Goal: Task Accomplishment & Management: Complete application form

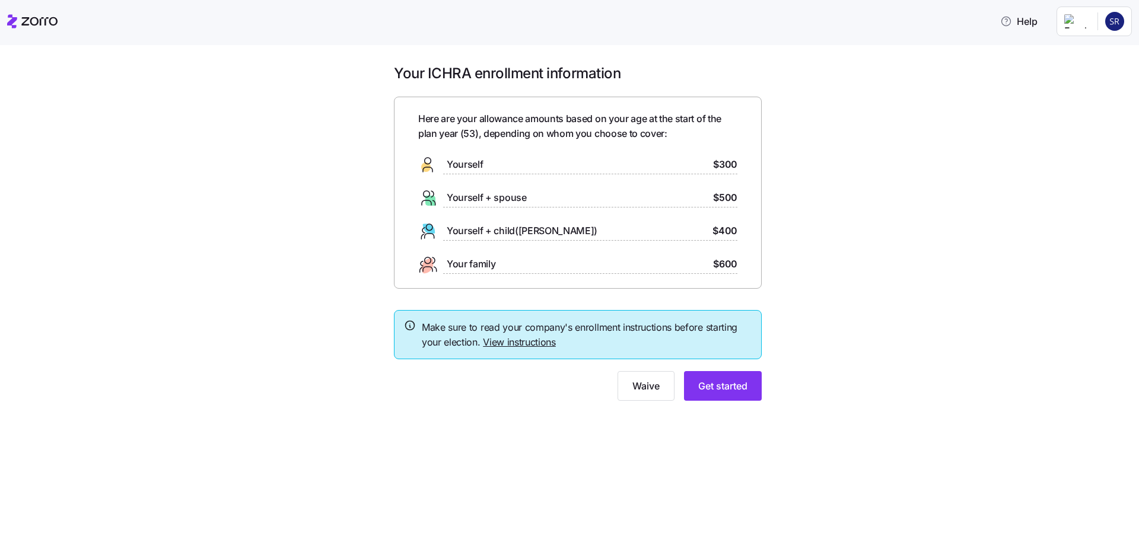
click at [512, 171] on div "Yourself $300" at bounding box center [577, 164] width 319 height 19
click at [721, 384] on span "Get started" at bounding box center [722, 386] width 49 height 14
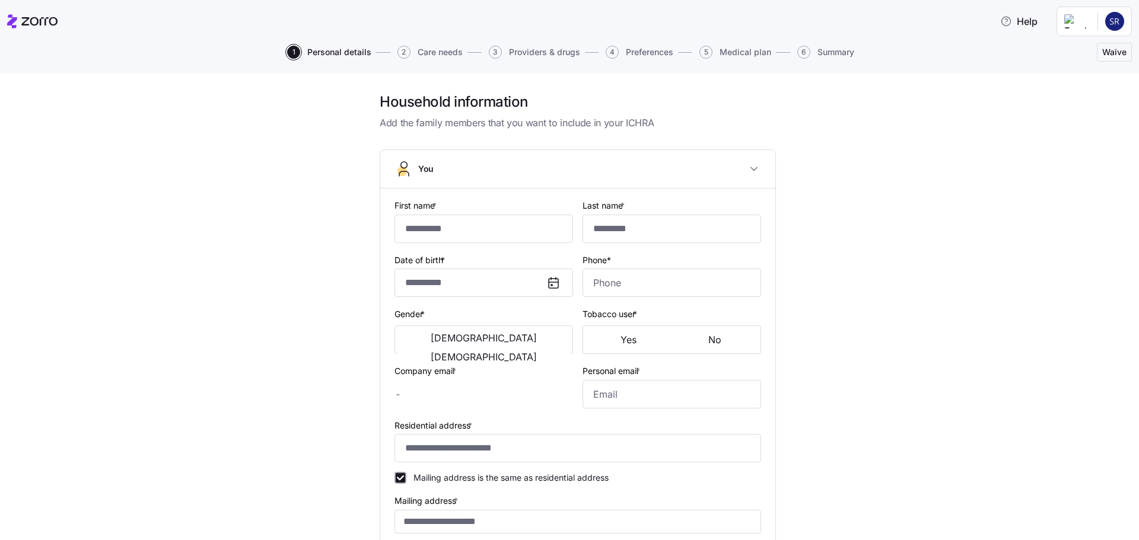
type input "******"
type input "*******"
type input "steven@extropyadv.com"
type input "**********"
checkbox input "true"
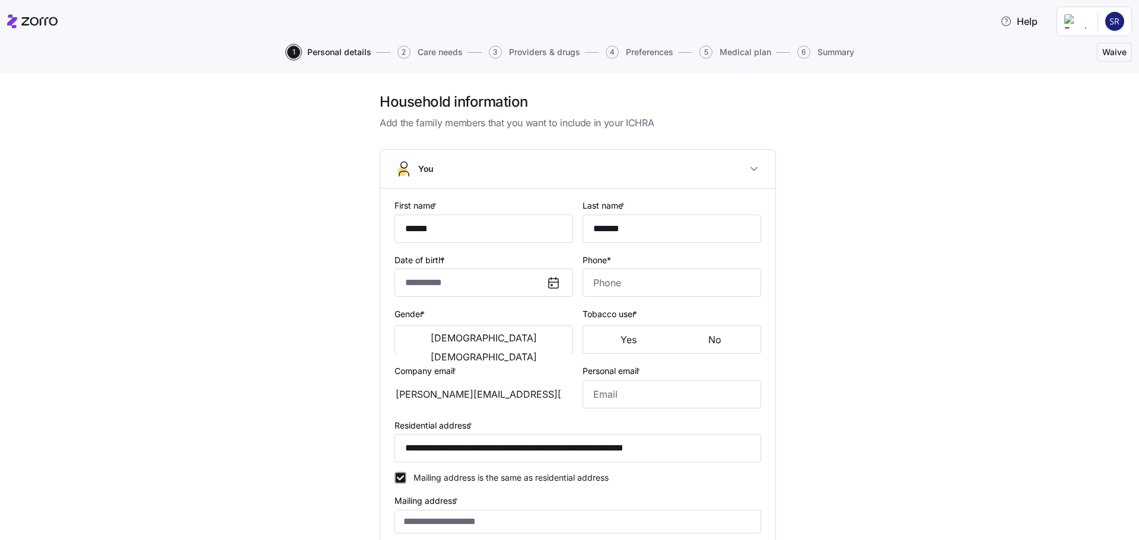
type input "**********"
type input "(954) 270-7585"
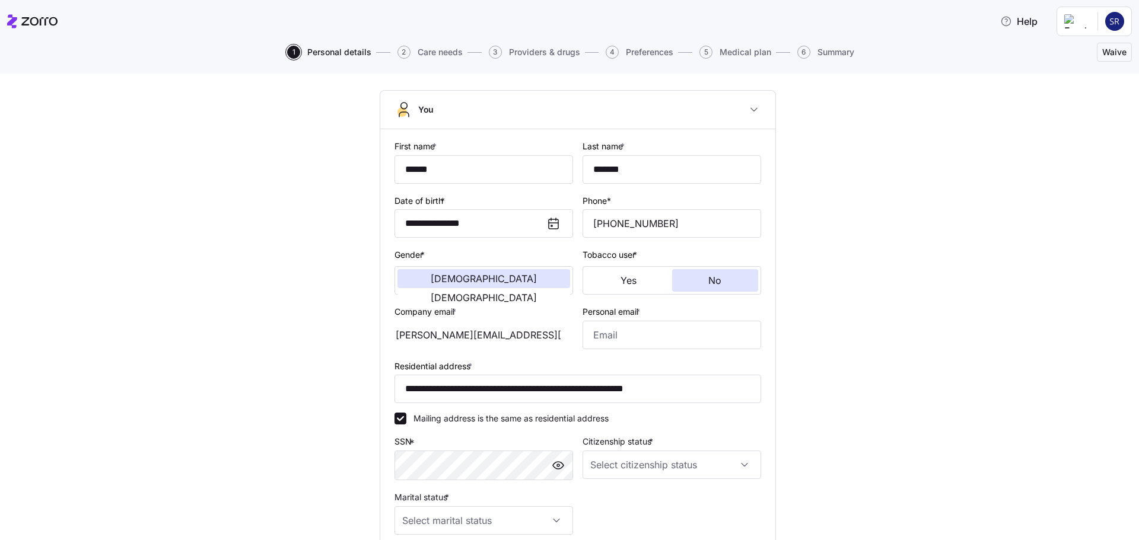
scroll to position [119, 0]
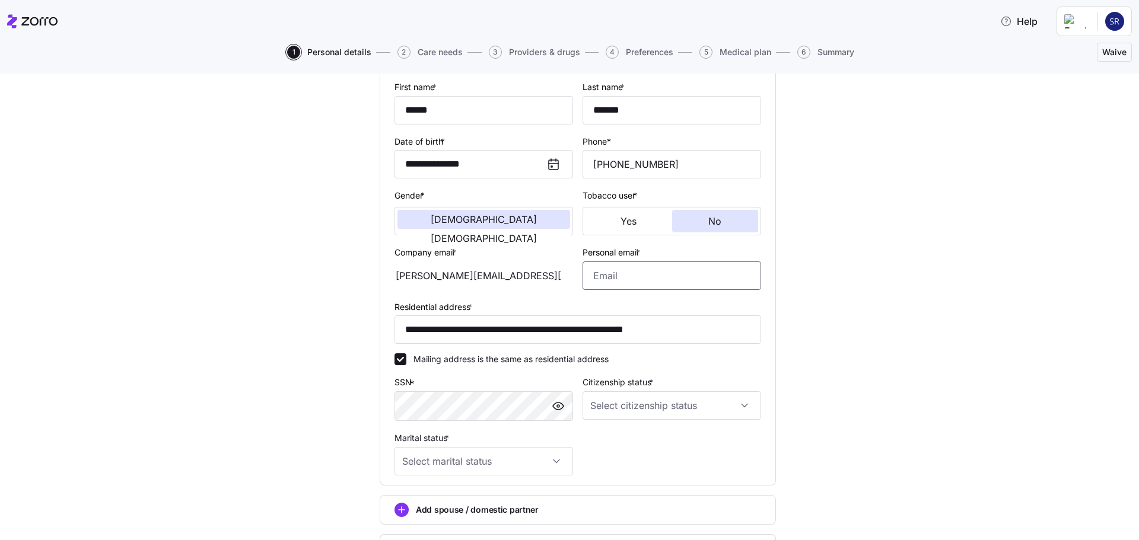
click at [601, 279] on input "Personal email *" at bounding box center [671, 276] width 178 height 28
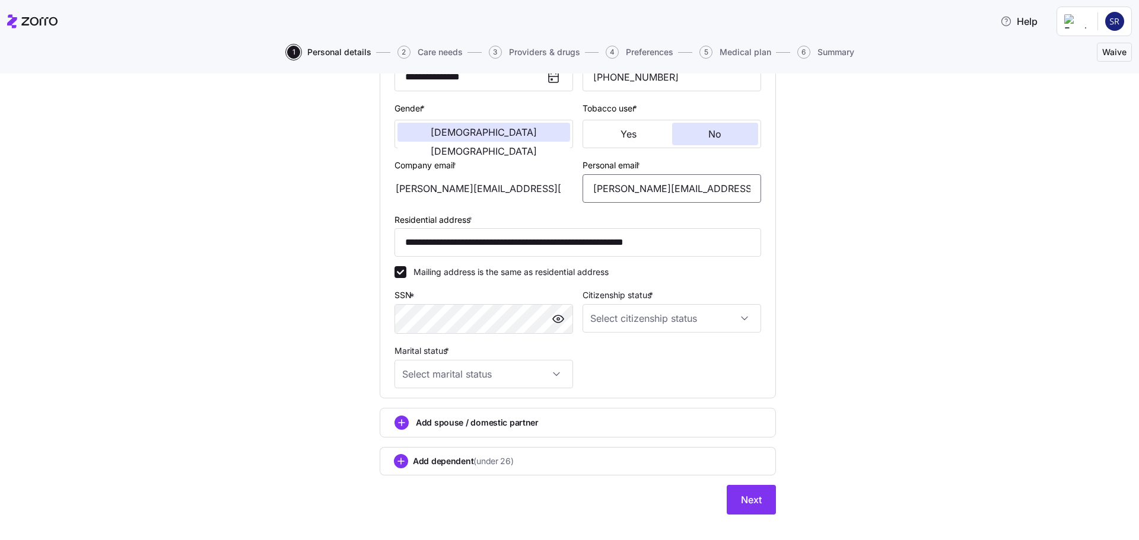
scroll to position [223, 0]
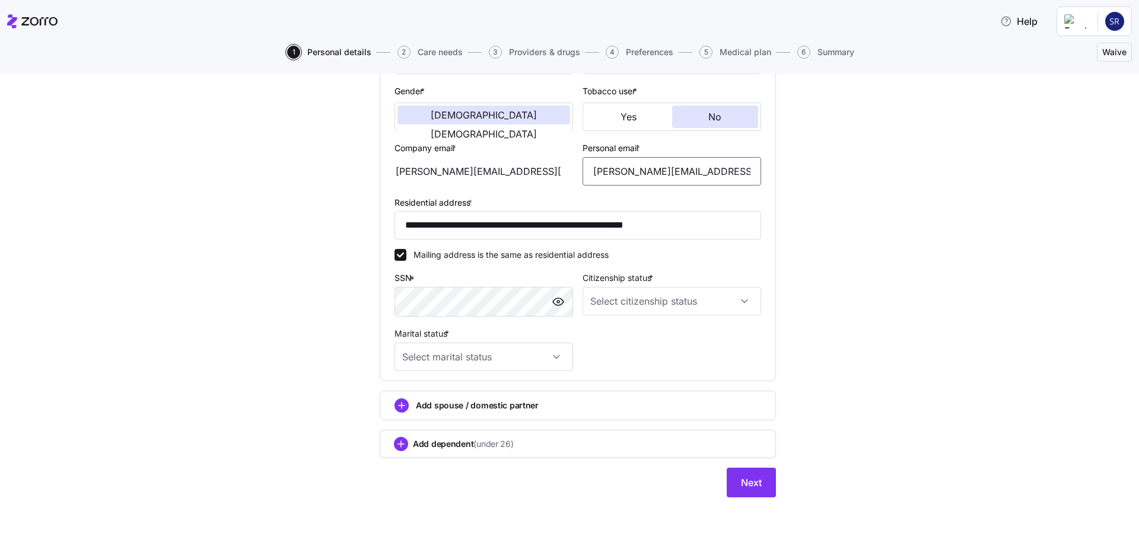
type input "steven.ramirez28@me.com"
click at [657, 295] on input "Citizenship status *" at bounding box center [671, 301] width 178 height 28
click at [632, 337] on div "US citizen" at bounding box center [667, 337] width 169 height 25
type input "US citizen"
click at [511, 366] on input "Marital status *" at bounding box center [483, 357] width 178 height 28
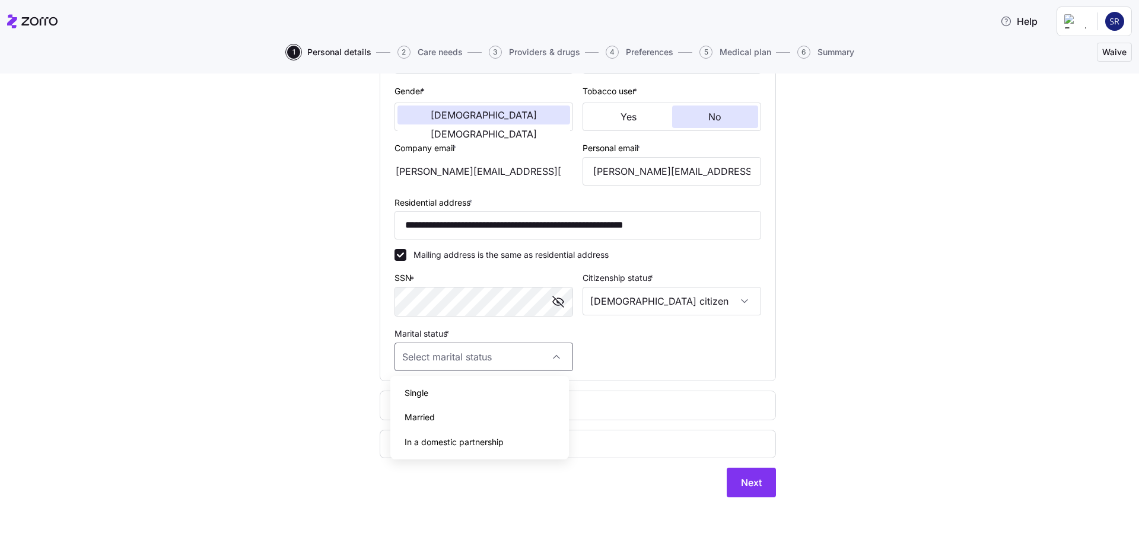
click at [423, 418] on span "Married" at bounding box center [419, 417] width 30 height 13
type input "Married"
click at [744, 489] on span "Next" at bounding box center [751, 483] width 21 height 14
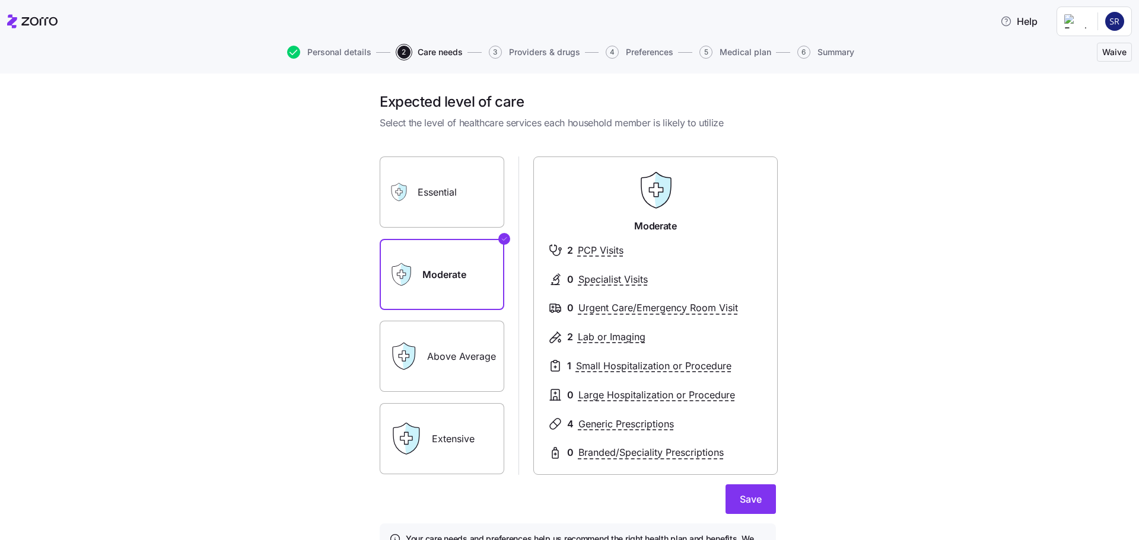
click at [453, 363] on label "Above Average" at bounding box center [442, 356] width 125 height 71
click at [0, 0] on input "Above Average" at bounding box center [0, 0] width 0 height 0
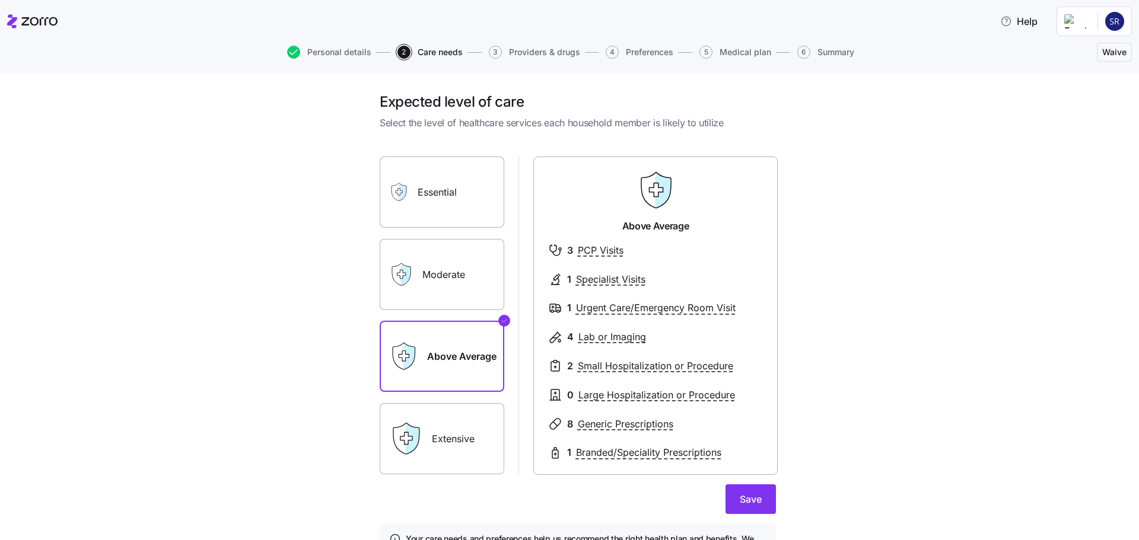
click at [465, 437] on label "Extensive" at bounding box center [442, 438] width 125 height 71
click at [0, 0] on input "Extensive" at bounding box center [0, 0] width 0 height 0
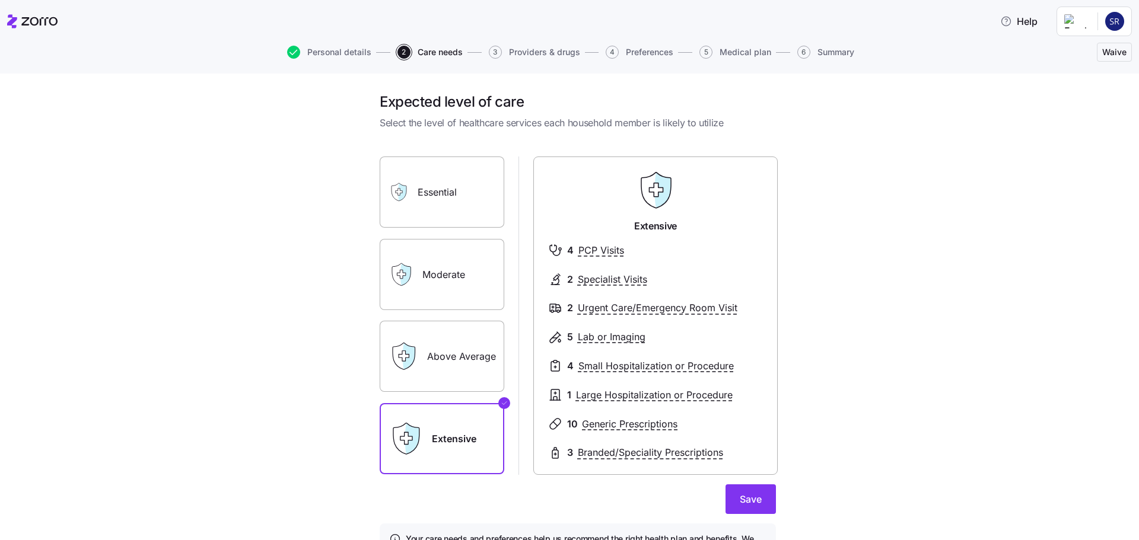
click at [457, 358] on label "Above Average" at bounding box center [442, 356] width 125 height 71
click at [0, 0] on input "Above Average" at bounding box center [0, 0] width 0 height 0
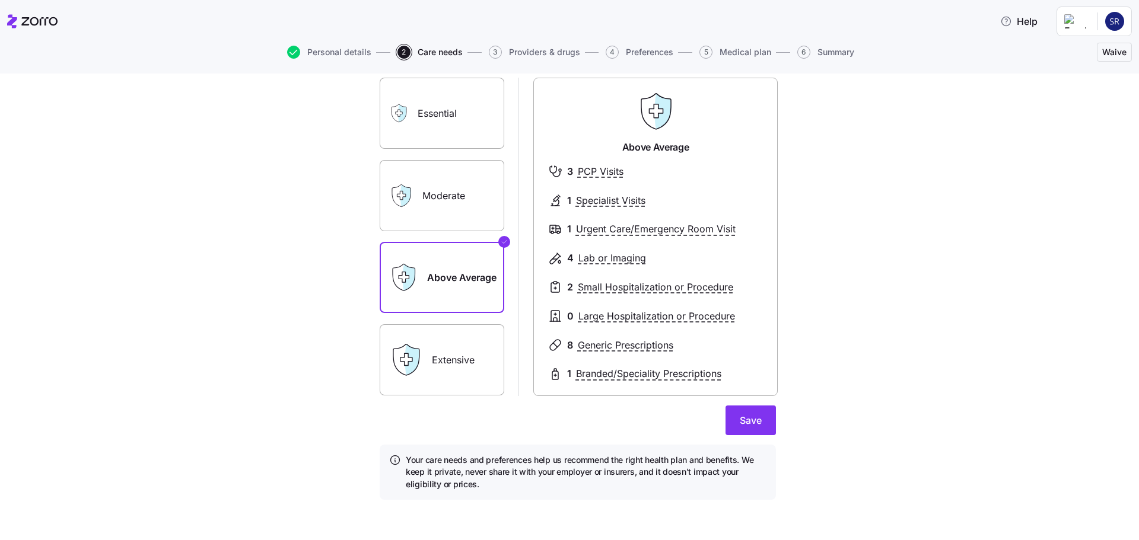
scroll to position [81, 0]
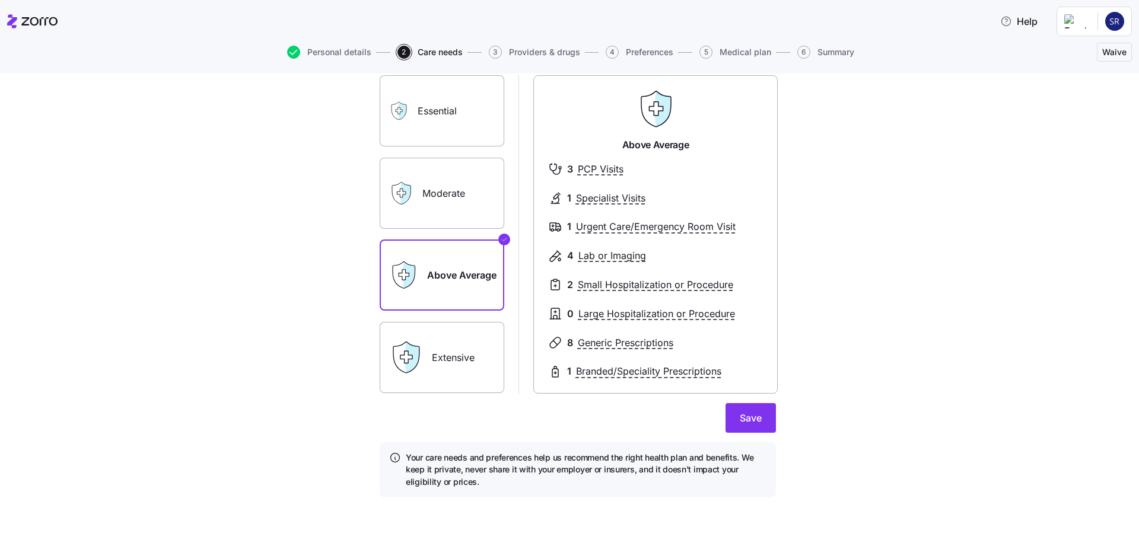
click at [445, 347] on label "Extensive" at bounding box center [442, 357] width 125 height 71
click at [0, 0] on input "Extensive" at bounding box center [0, 0] width 0 height 0
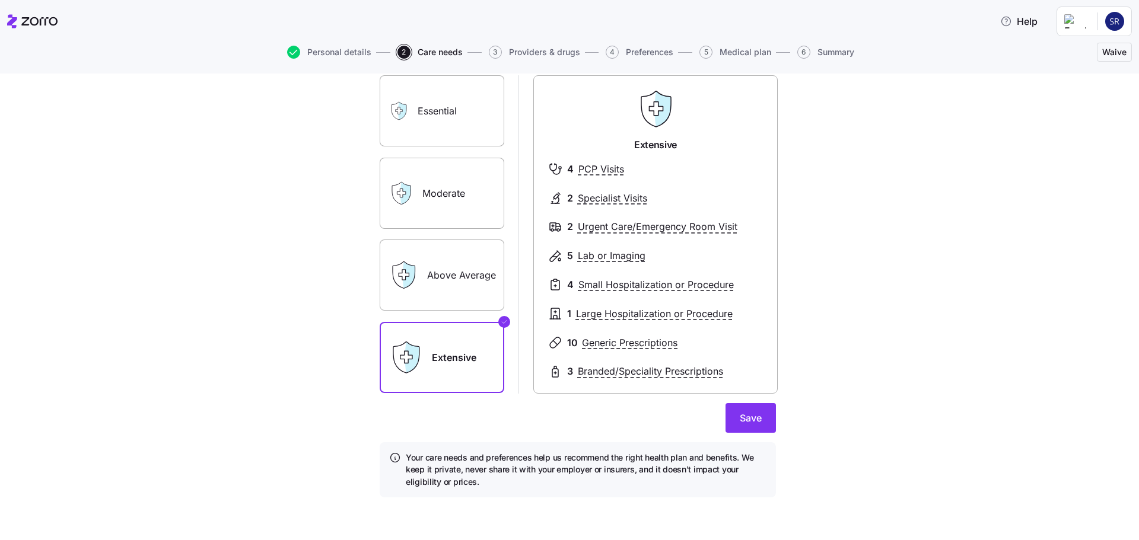
click at [432, 291] on label "Above Average" at bounding box center [442, 275] width 125 height 71
click at [0, 0] on input "Above Average" at bounding box center [0, 0] width 0 height 0
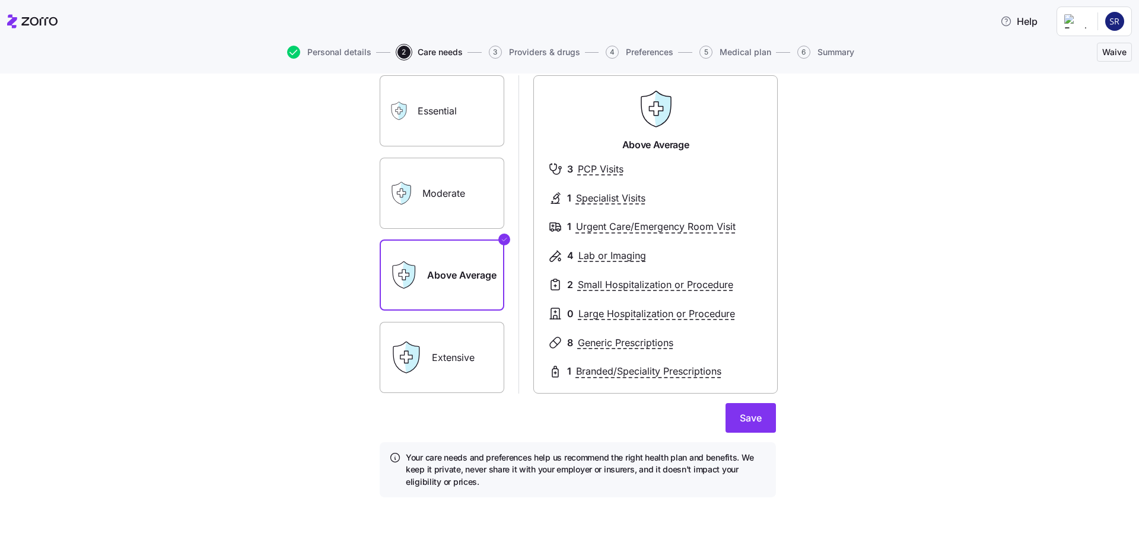
click at [442, 348] on label "Extensive" at bounding box center [442, 357] width 125 height 71
click at [0, 0] on input "Extensive" at bounding box center [0, 0] width 0 height 0
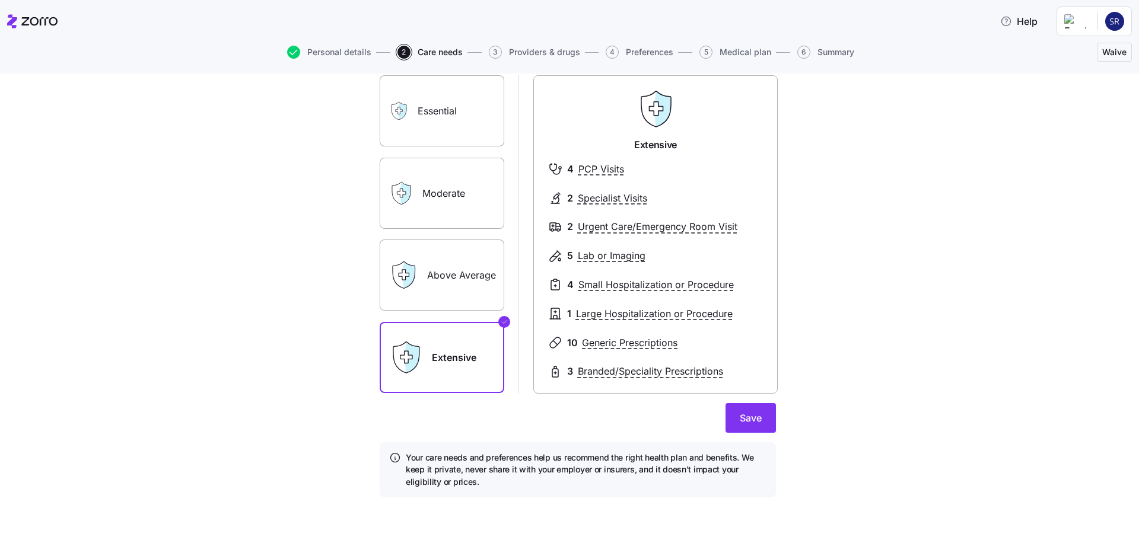
click at [453, 296] on label "Above Average" at bounding box center [442, 275] width 125 height 71
click at [0, 0] on input "Above Average" at bounding box center [0, 0] width 0 height 0
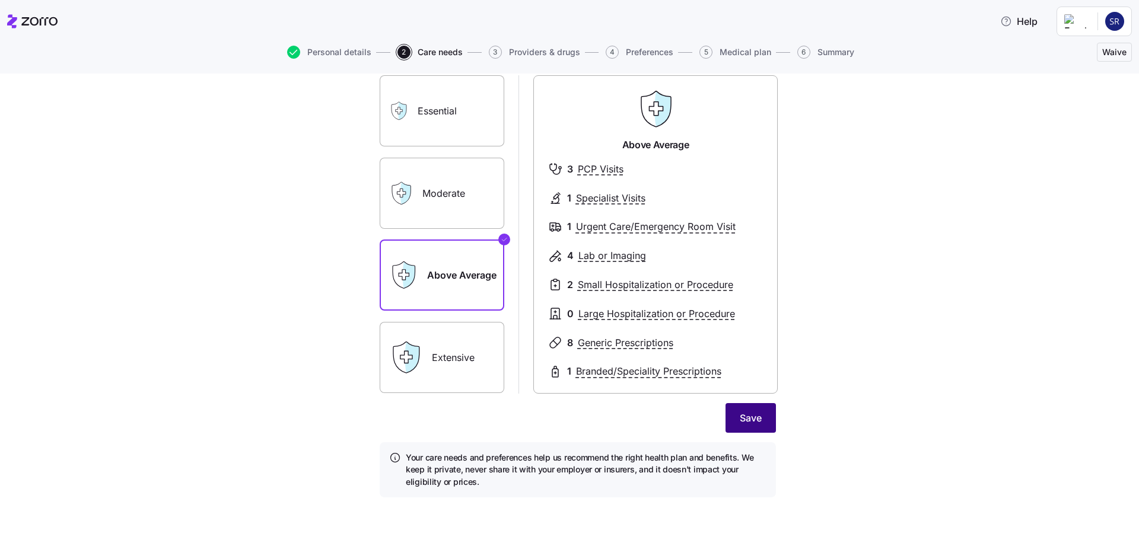
click at [753, 413] on span "Save" at bounding box center [750, 418] width 22 height 14
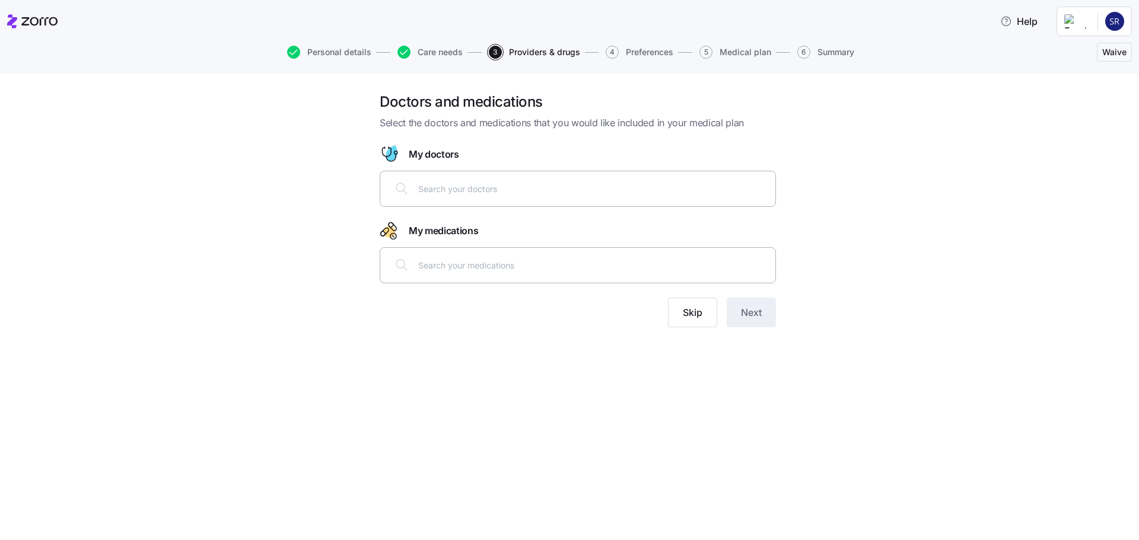
click at [452, 194] on input "text" at bounding box center [593, 188] width 350 height 13
click at [406, 189] on icon at bounding box center [401, 188] width 14 height 14
click at [399, 186] on icon at bounding box center [401, 188] width 14 height 14
click at [467, 187] on input "text" at bounding box center [593, 188] width 350 height 13
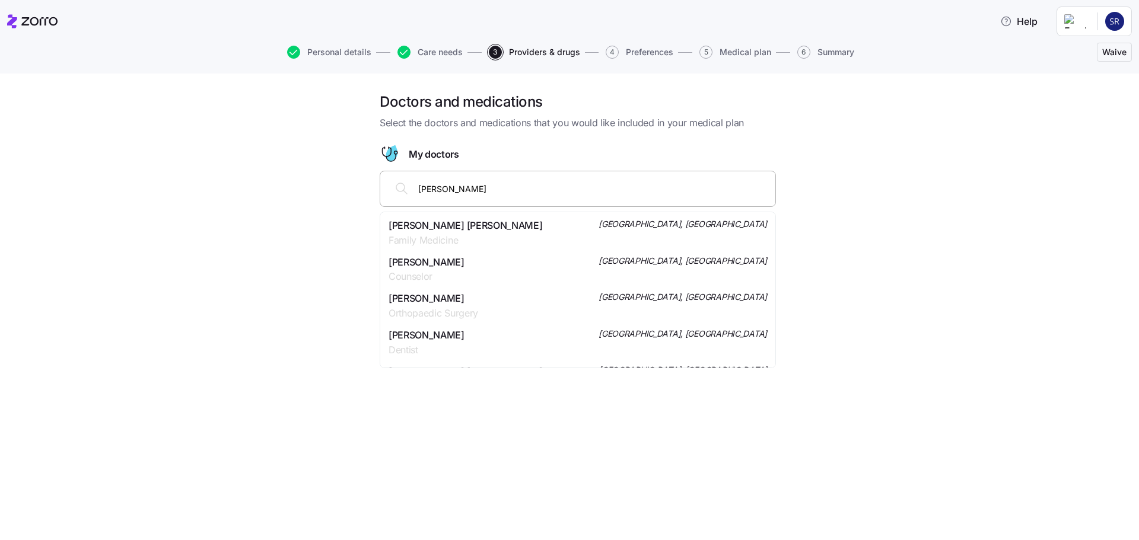
type input "john sullivan"
click at [481, 233] on span "Psychiatry & Neurology" at bounding box center [465, 240] width 154 height 15
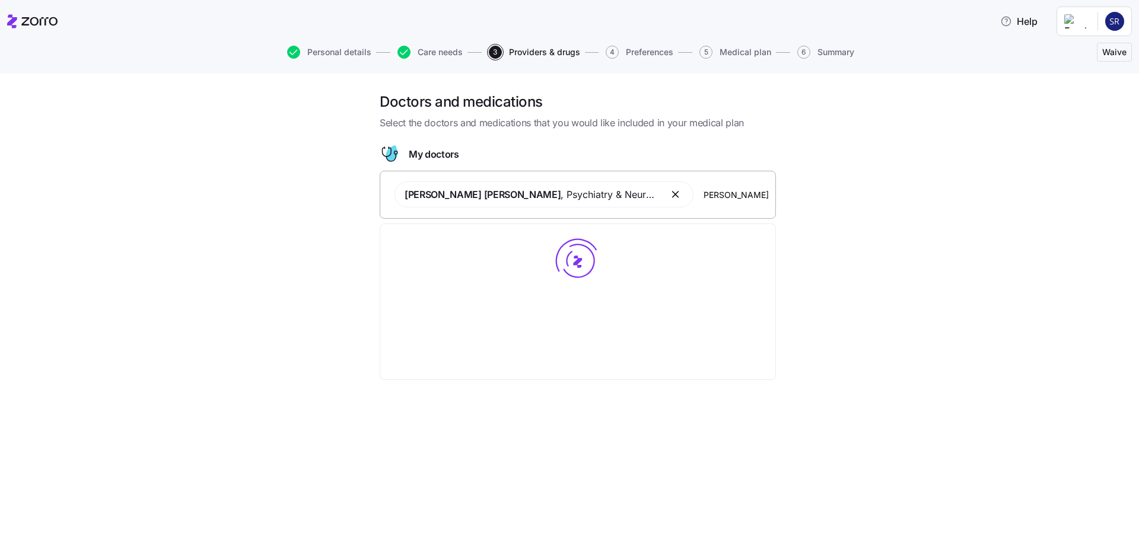
type input "alejandro martinez"
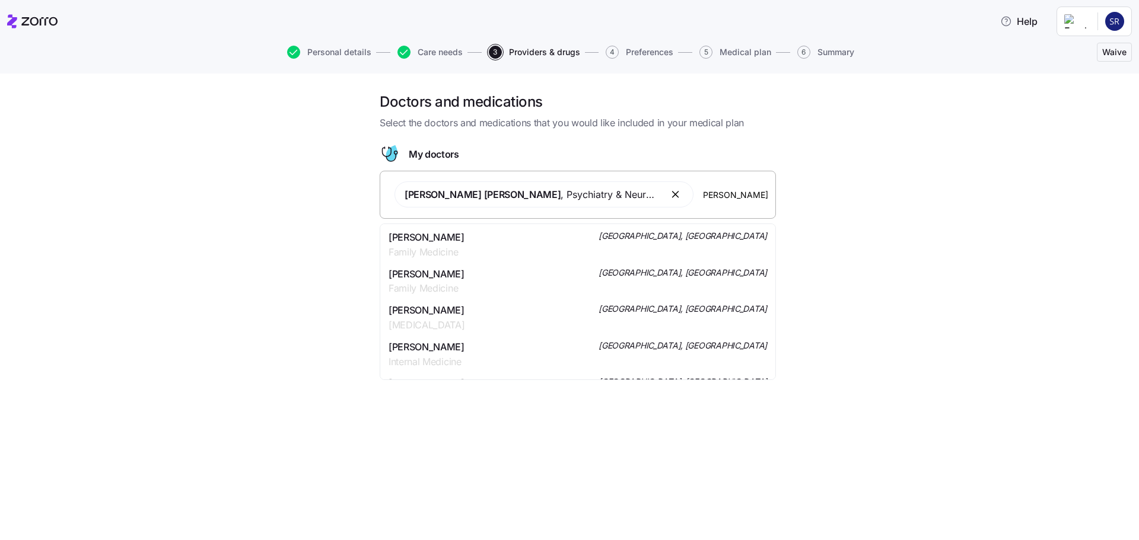
click at [464, 239] on span "Dr. Alejandro N Martinez" at bounding box center [426, 237] width 76 height 15
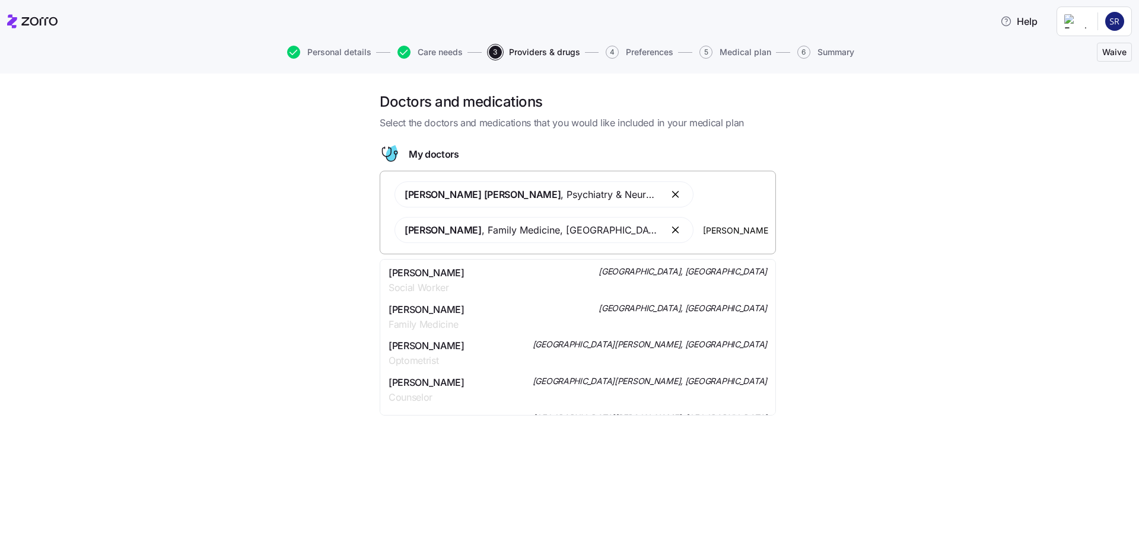
scroll to position [0, 0]
type input "hanlon"
click at [490, 279] on div "Brian Hanlon Internal Medicine Cape Coral, FL" at bounding box center [577, 281] width 378 height 30
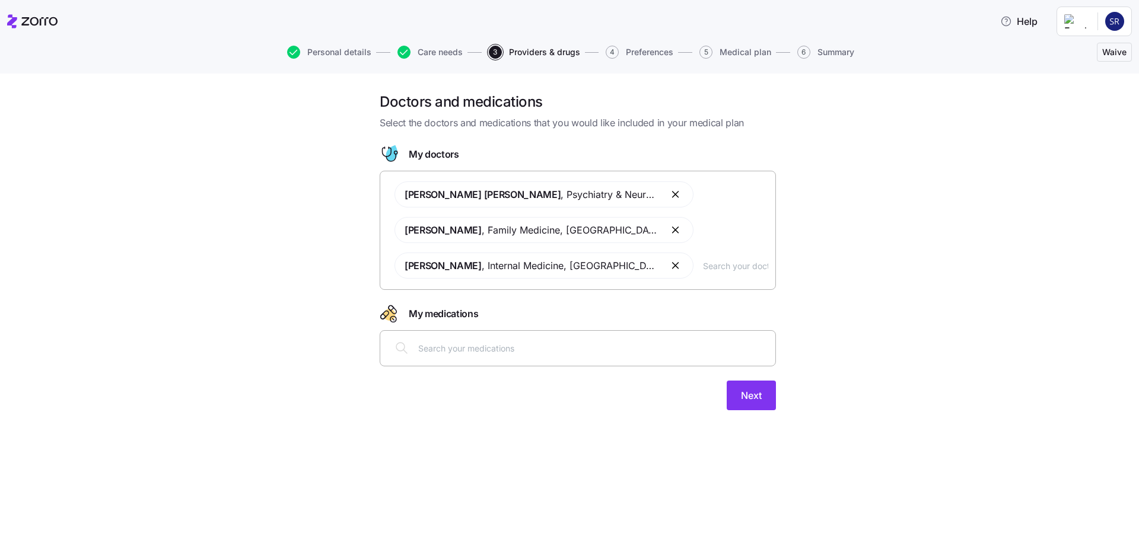
click at [475, 353] on input "text" at bounding box center [593, 348] width 350 height 13
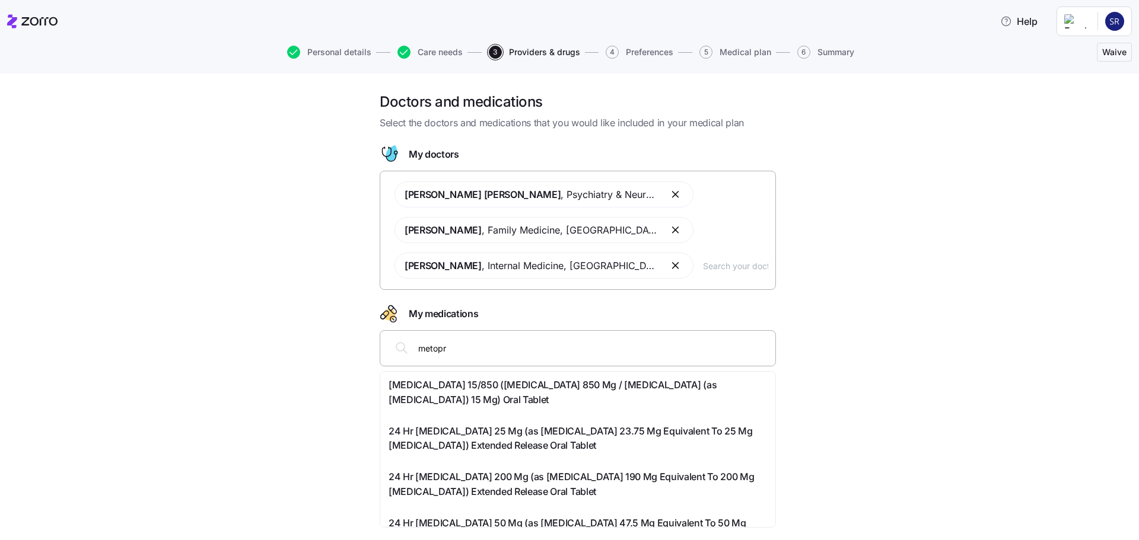
type input "metopro"
click at [546, 393] on span "24 Hr Metoprolol Succinate 25 Mg (as Metoprolol Succinate 23.75 Mg Equivalent T…" at bounding box center [577, 393] width 378 height 30
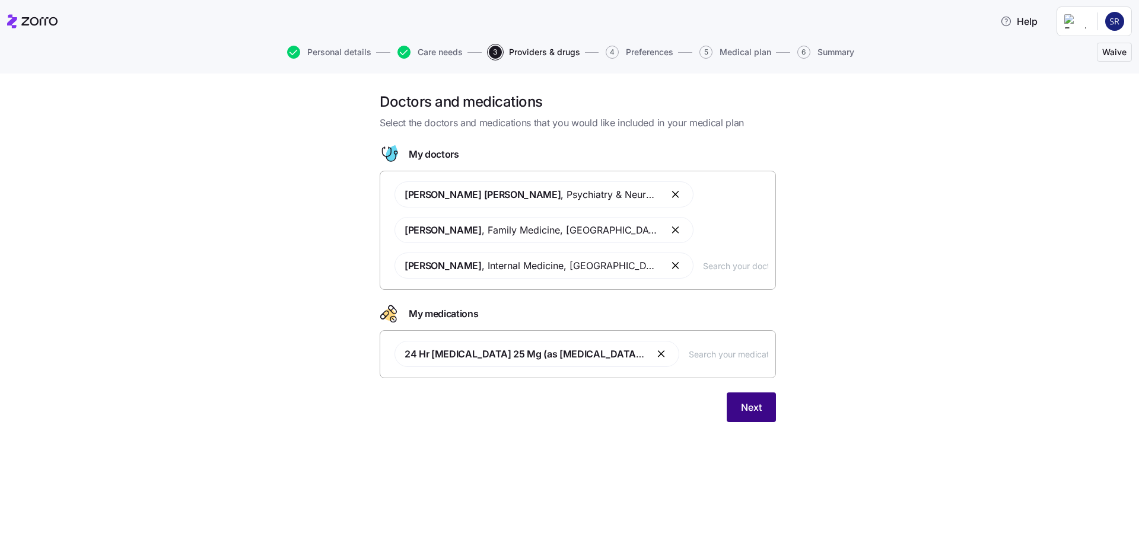
click at [766, 409] on button "Next" at bounding box center [750, 408] width 49 height 30
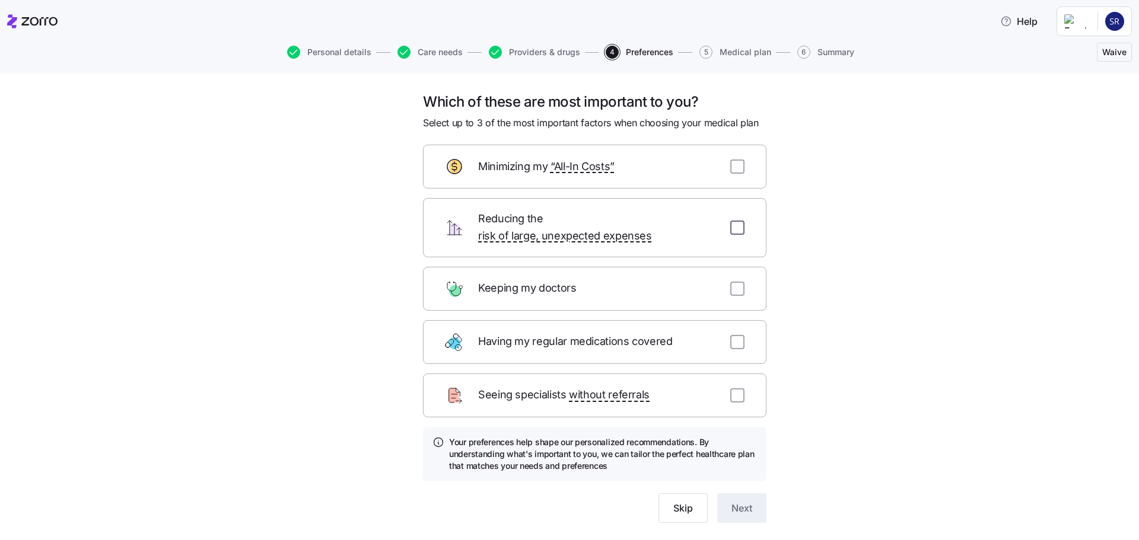
click at [735, 221] on input "checkbox" at bounding box center [737, 228] width 14 height 14
checkbox input "true"
click at [735, 282] on input "checkbox" at bounding box center [737, 289] width 14 height 14
checkbox input "true"
click at [735, 388] on input "checkbox" at bounding box center [737, 395] width 14 height 14
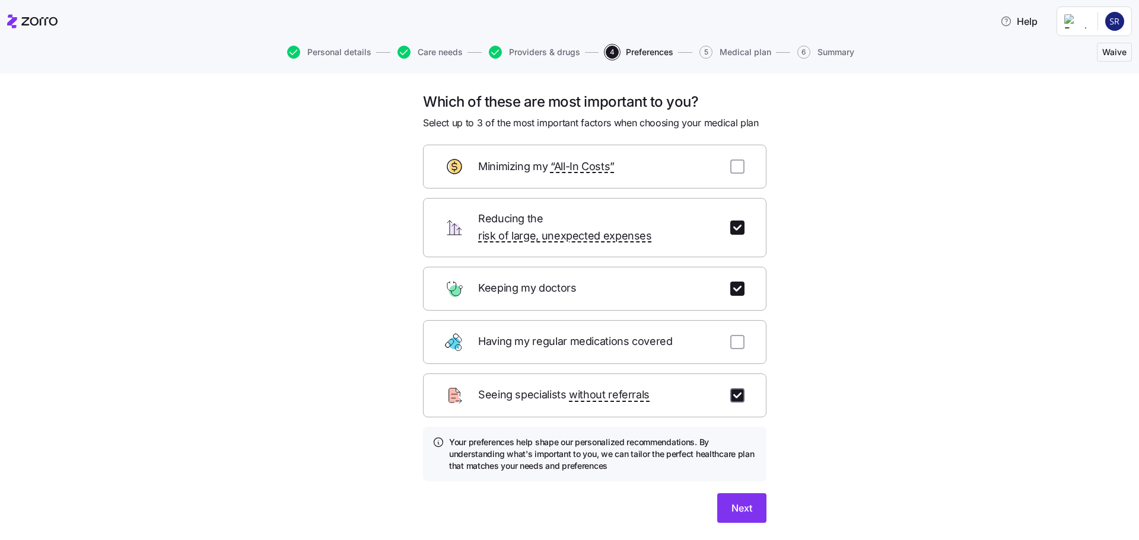
checkbox input "true"
click at [745, 501] on span "Next" at bounding box center [741, 508] width 21 height 14
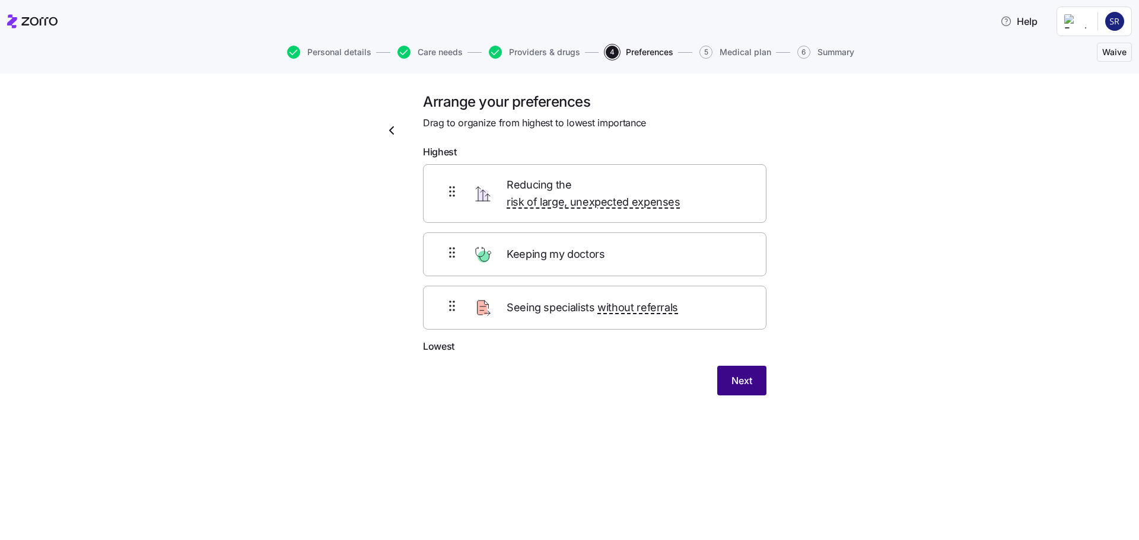
click at [737, 374] on span "Next" at bounding box center [741, 381] width 21 height 14
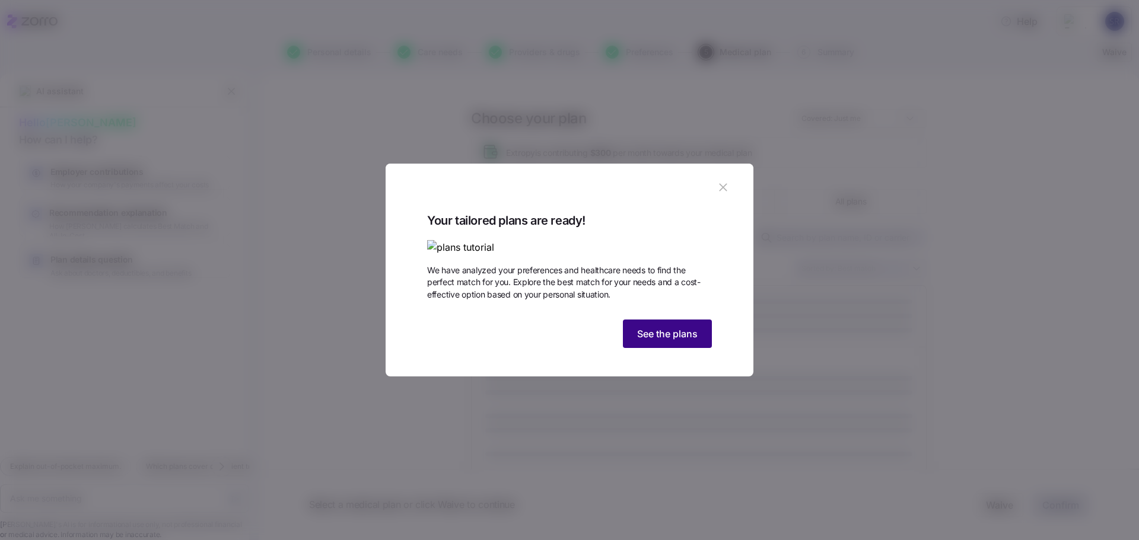
click at [664, 341] on span "See the plans" at bounding box center [667, 334] width 60 height 14
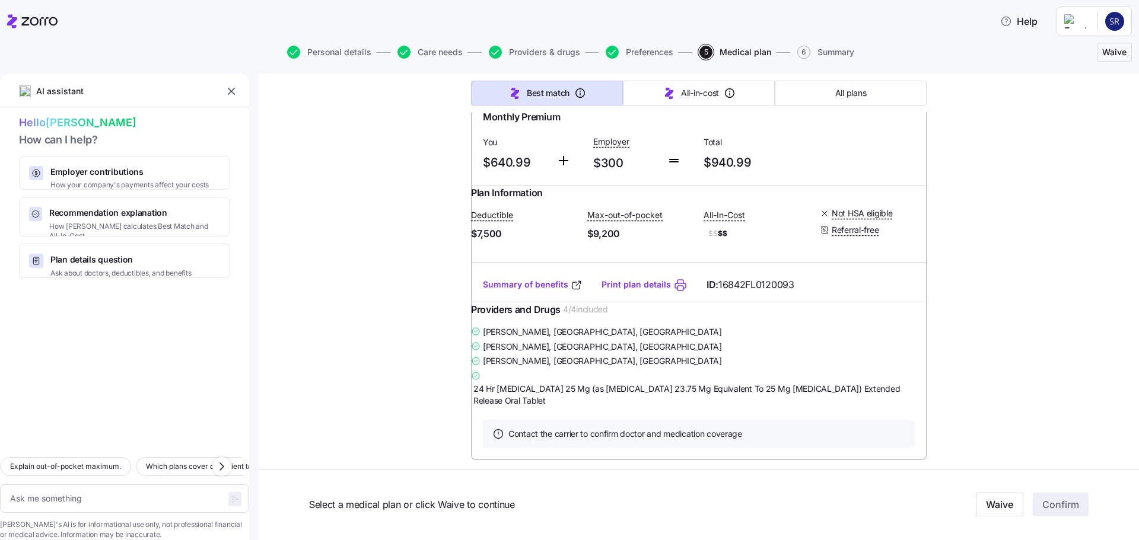
scroll to position [1067, 0]
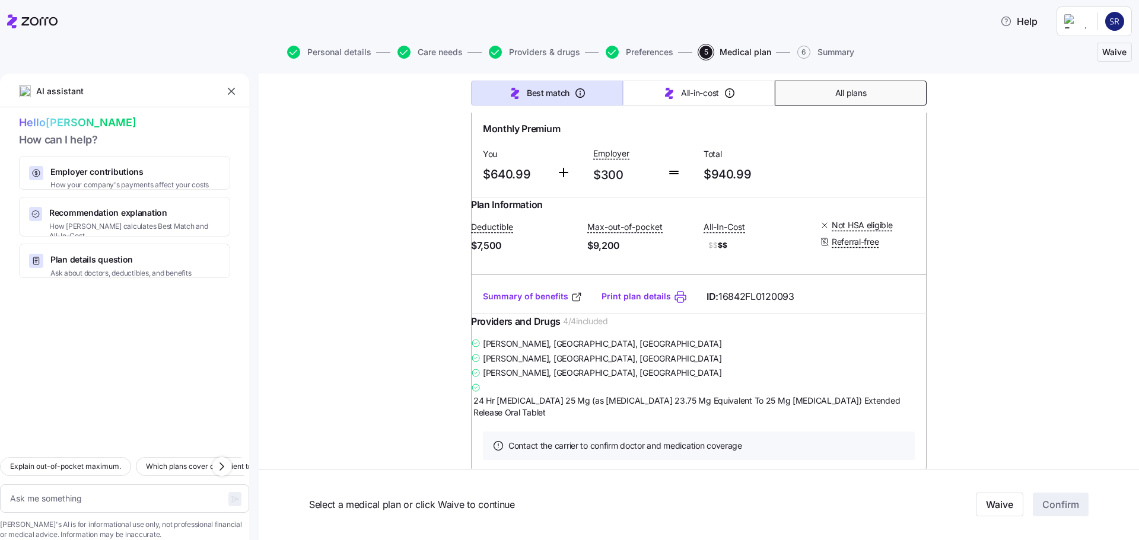
click at [869, 91] on button "All plans" at bounding box center [850, 93] width 152 height 25
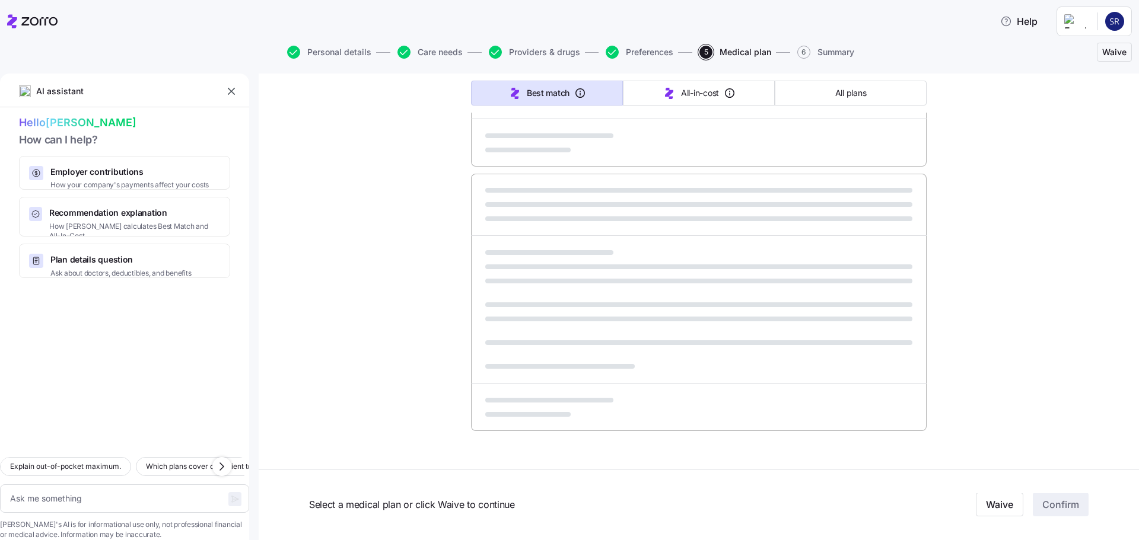
type textarea "x"
type input "Sorted by: Premium"
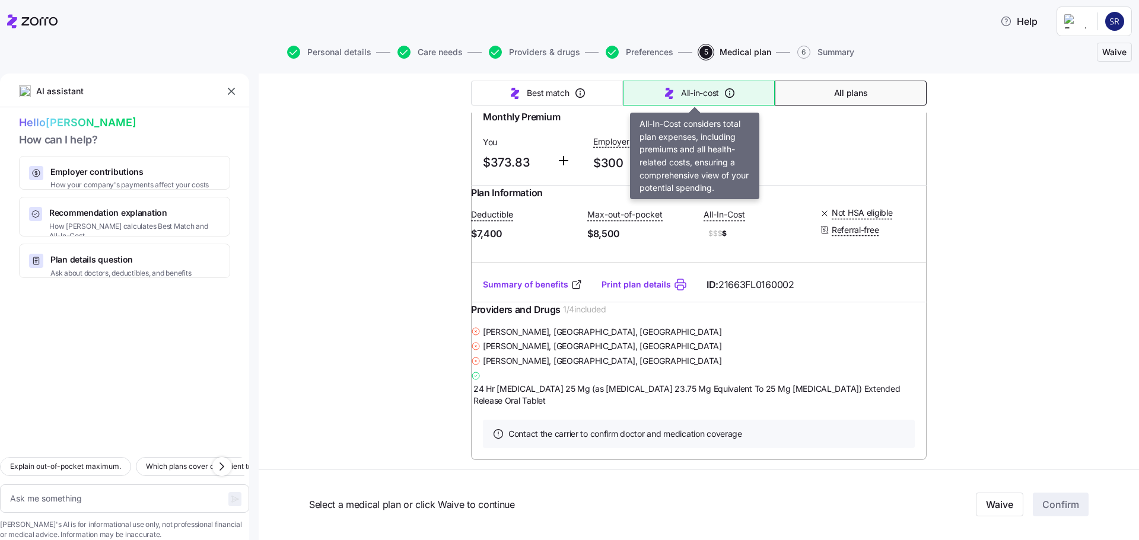
click at [687, 89] on span "All-in-cost" at bounding box center [700, 93] width 38 height 12
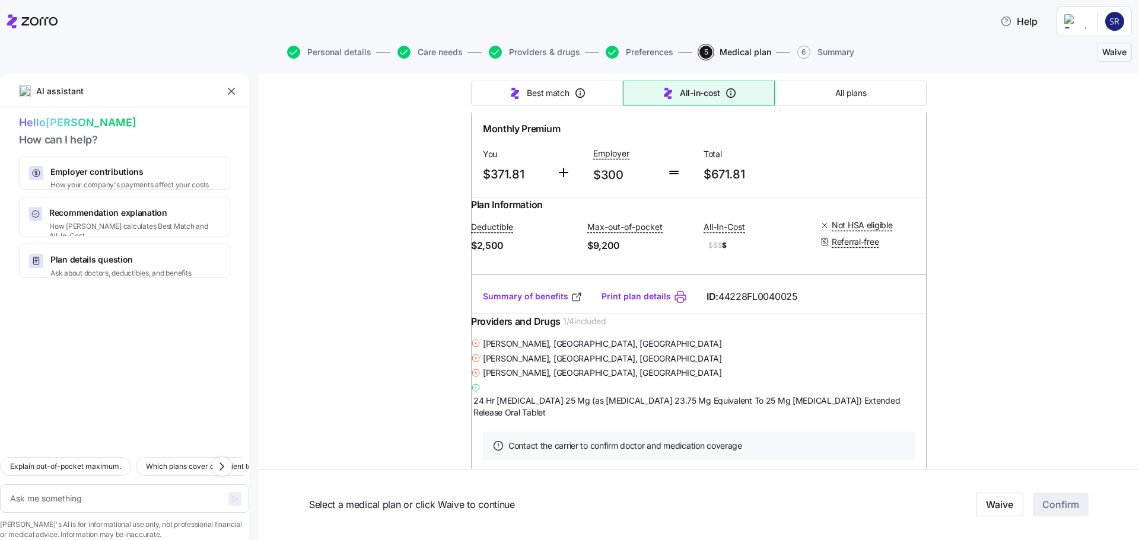
type textarea "x"
type input "Sorted by: All-in-cost"
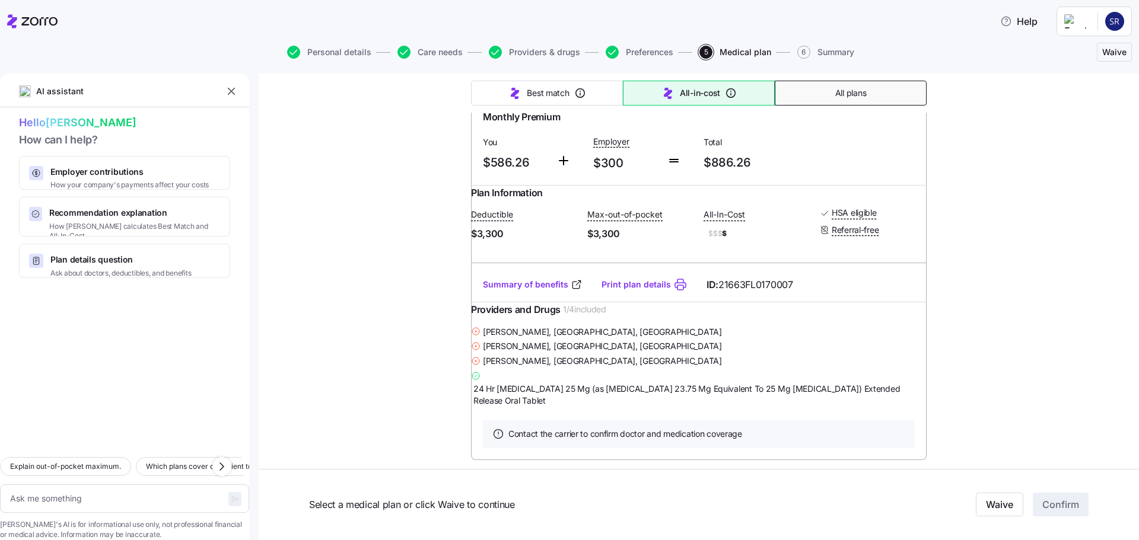
click at [840, 94] on span "All plans" at bounding box center [850, 93] width 31 height 12
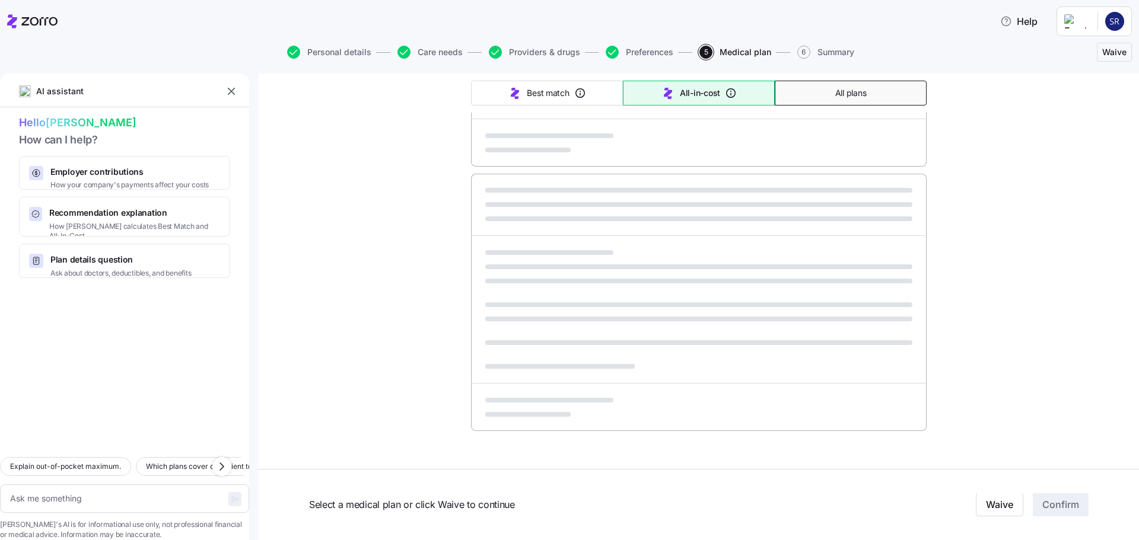
type textarea "x"
type input "Sorted by: Premium"
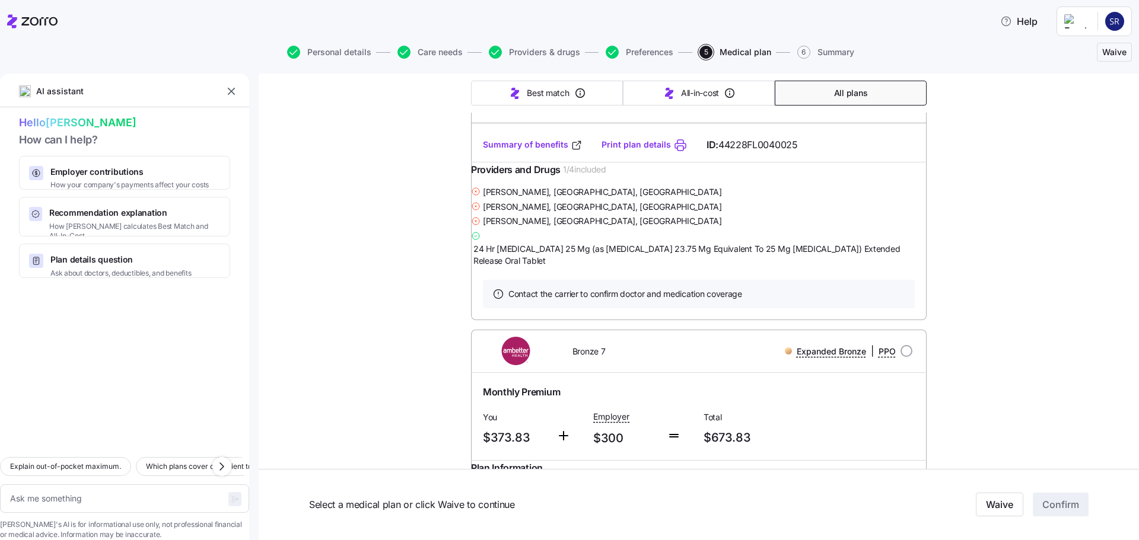
scroll to position [771, 0]
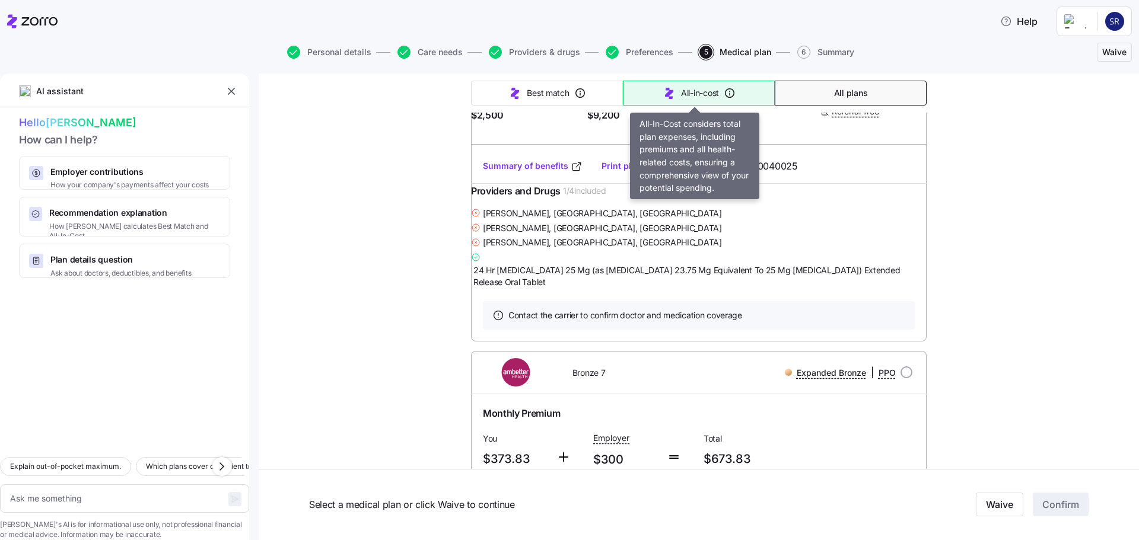
click at [690, 87] on span "All-in-cost" at bounding box center [700, 93] width 38 height 12
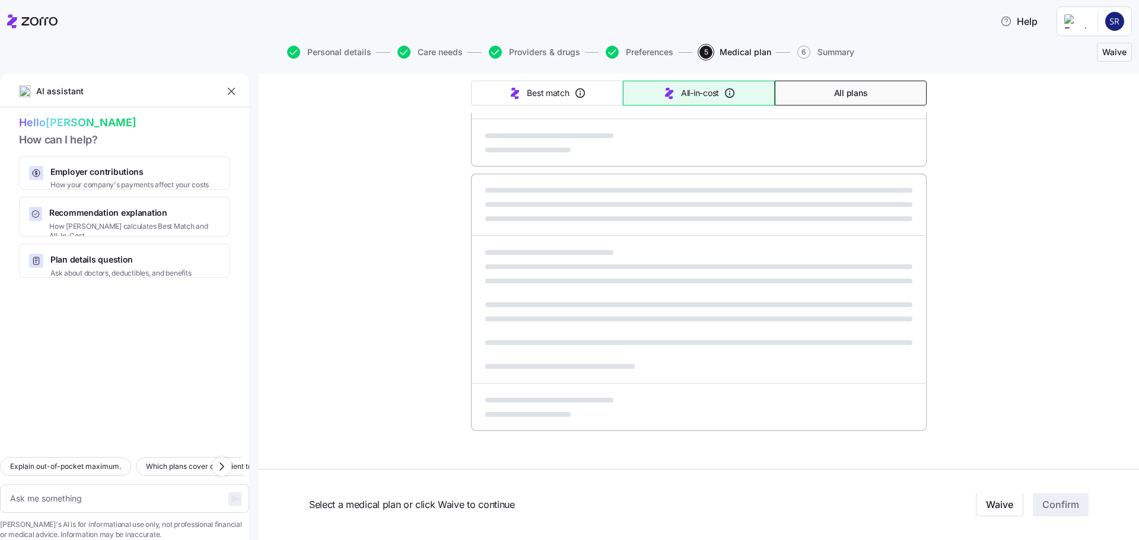
type textarea "x"
type input "Sorted by: All-in-cost"
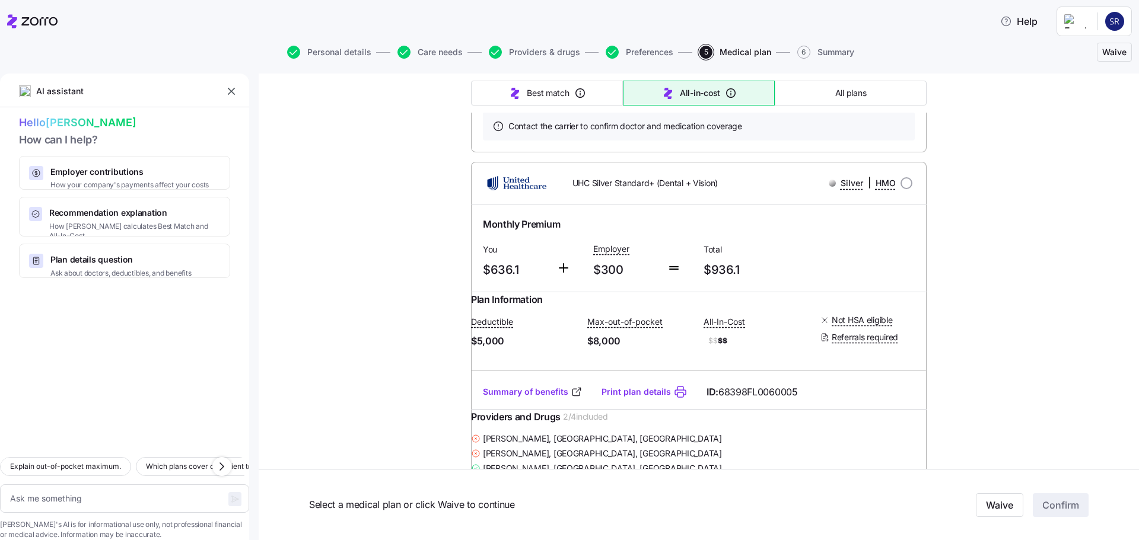
scroll to position [16213, 0]
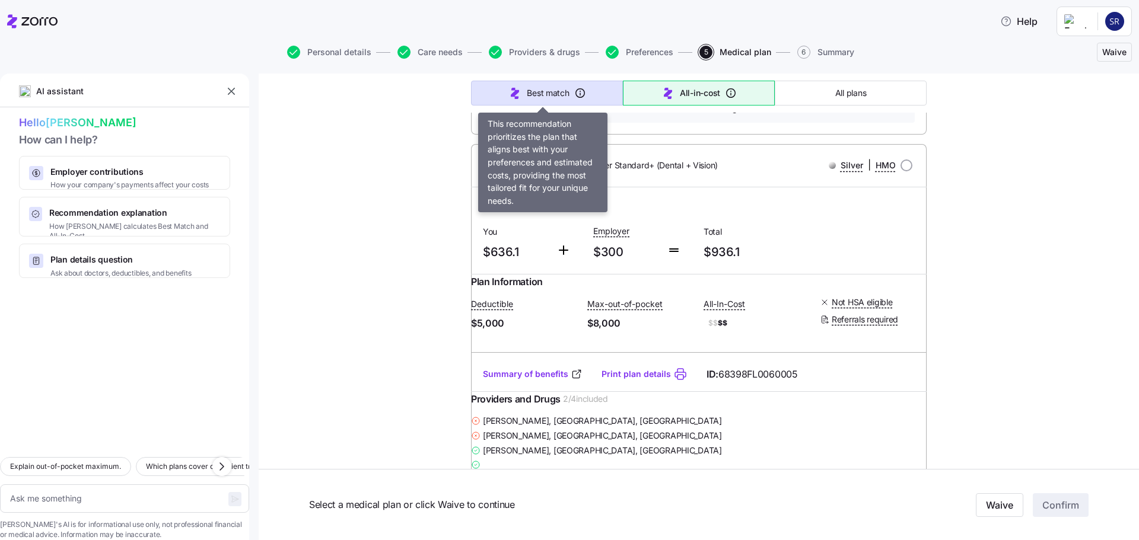
click at [514, 93] on icon "button" at bounding box center [515, 93] width 14 height 14
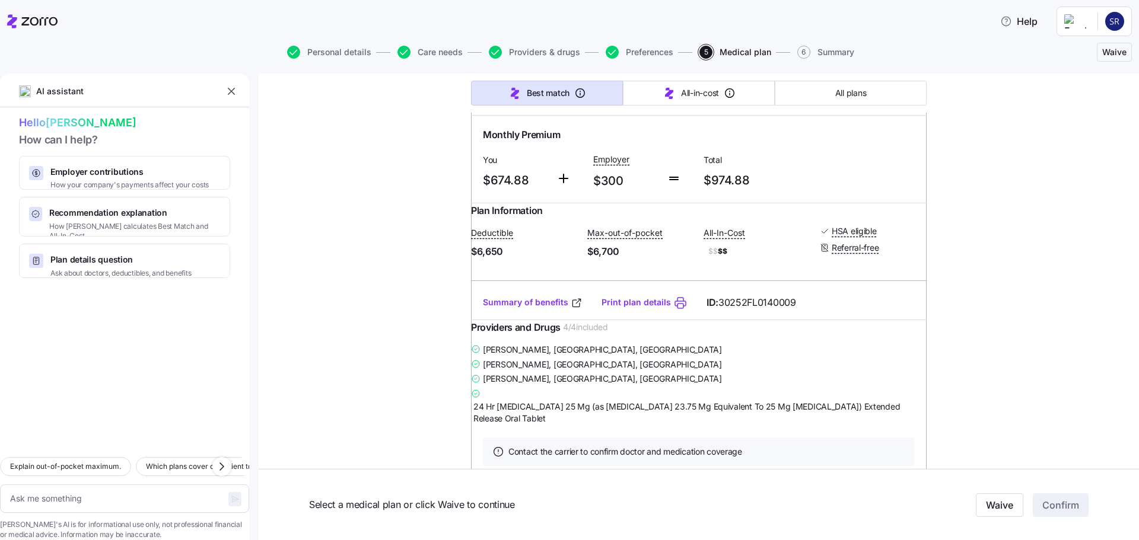
type textarea "x"
type input "Sorted by: Best match"
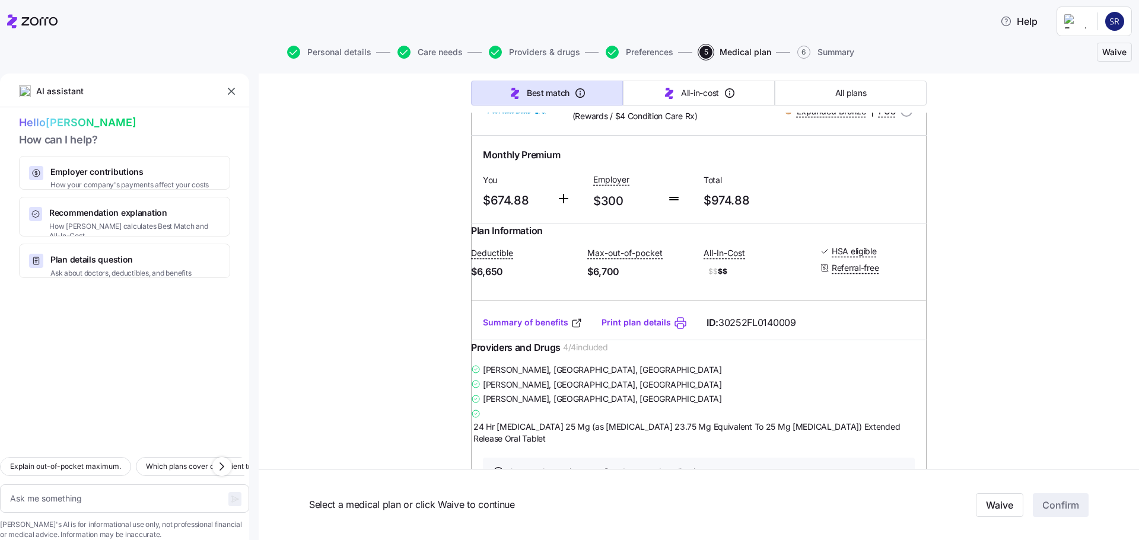
scroll to position [0, 0]
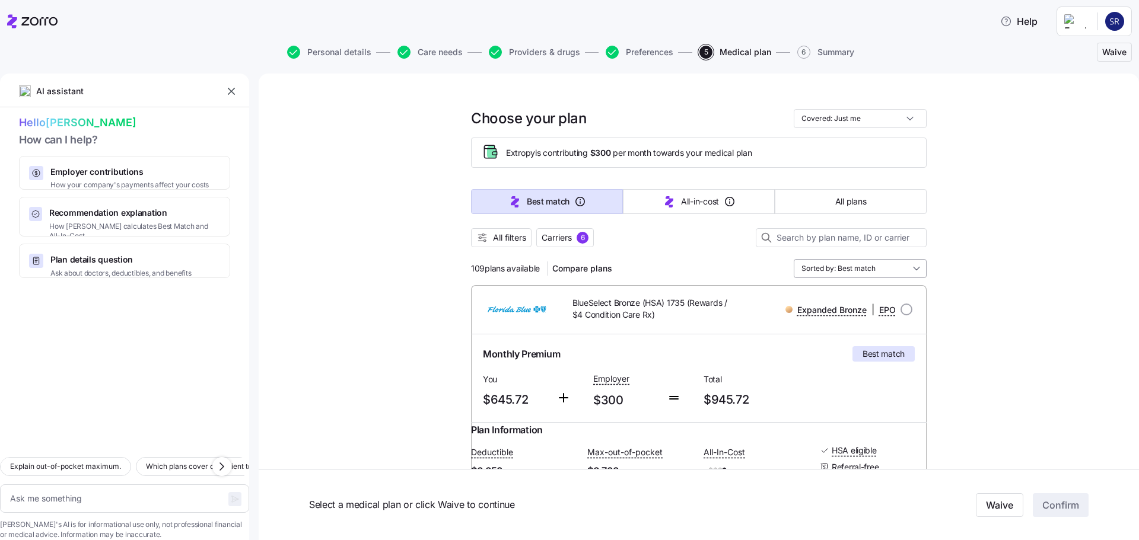
click at [873, 267] on input "Sorted by: Best match" at bounding box center [859, 268] width 133 height 19
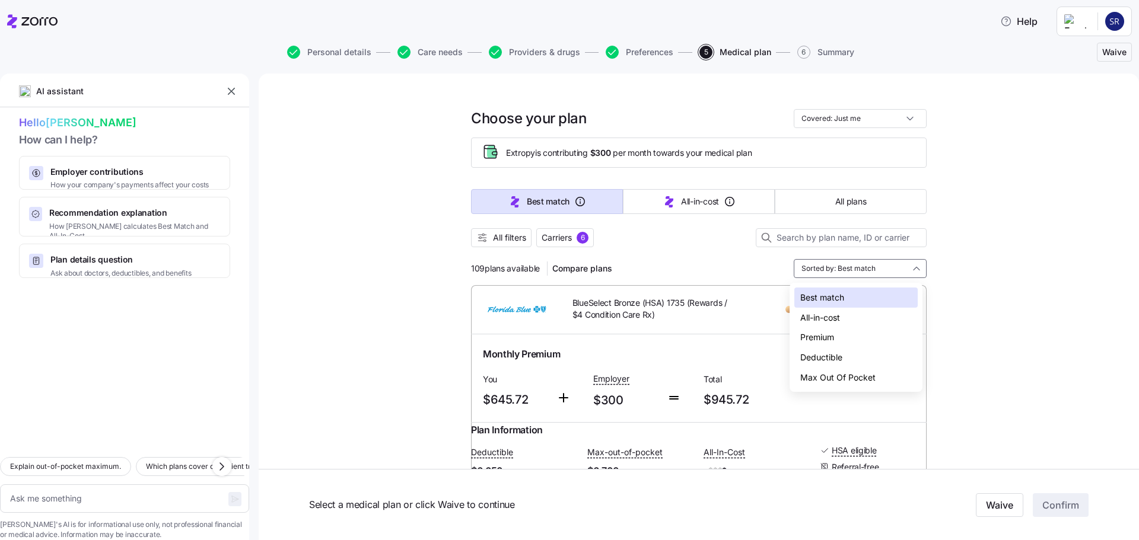
click at [844, 319] on div "All-in-cost" at bounding box center [855, 318] width 123 height 20
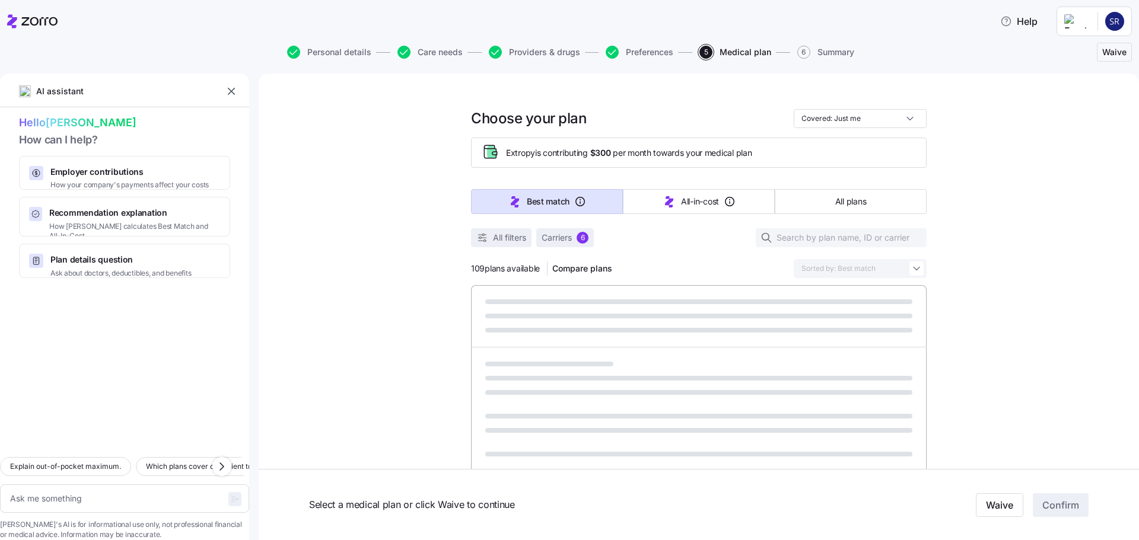
type textarea "x"
type input "Sorted by: All-in-cost"
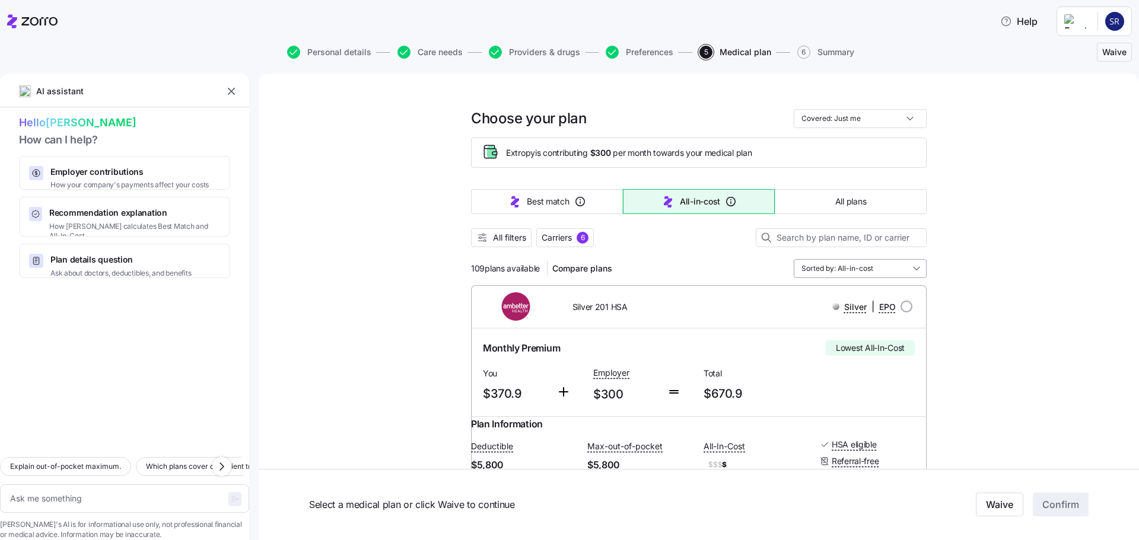
click at [874, 266] on input "Sorted by: All-in-cost" at bounding box center [859, 268] width 133 height 19
click at [839, 337] on div "Premium" at bounding box center [855, 337] width 123 height 20
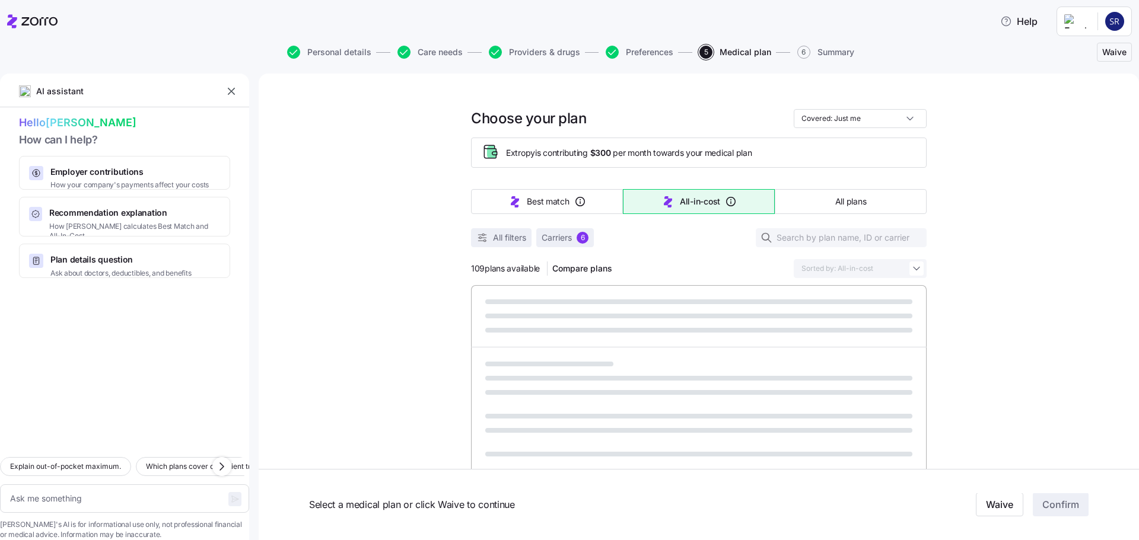
type textarea "x"
type input "Sorted by: Premium"
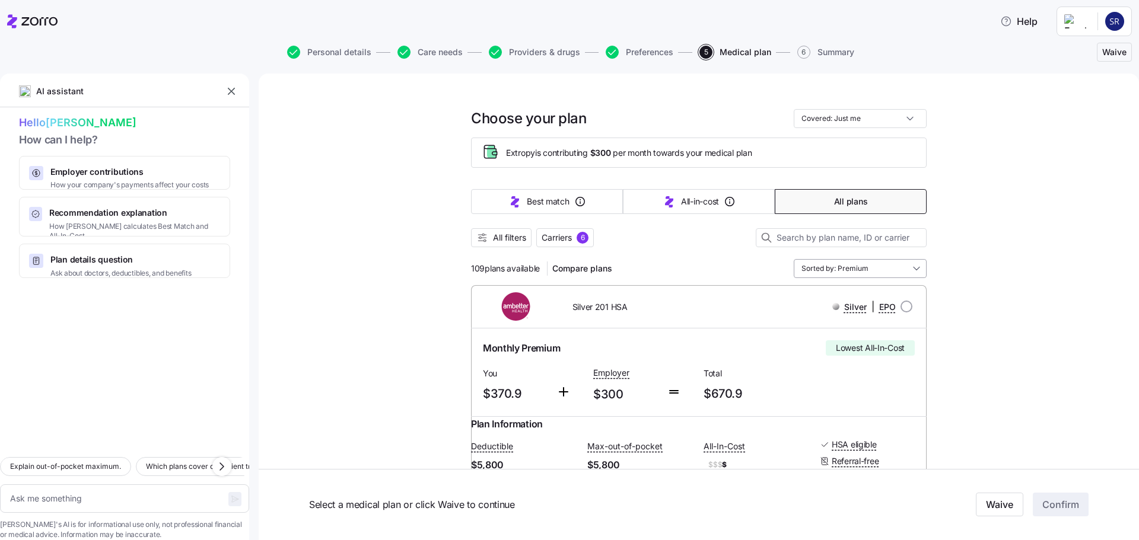
click at [913, 270] on input "Sorted by: Premium" at bounding box center [859, 268] width 133 height 19
click at [848, 296] on div "Best match" at bounding box center [855, 298] width 123 height 20
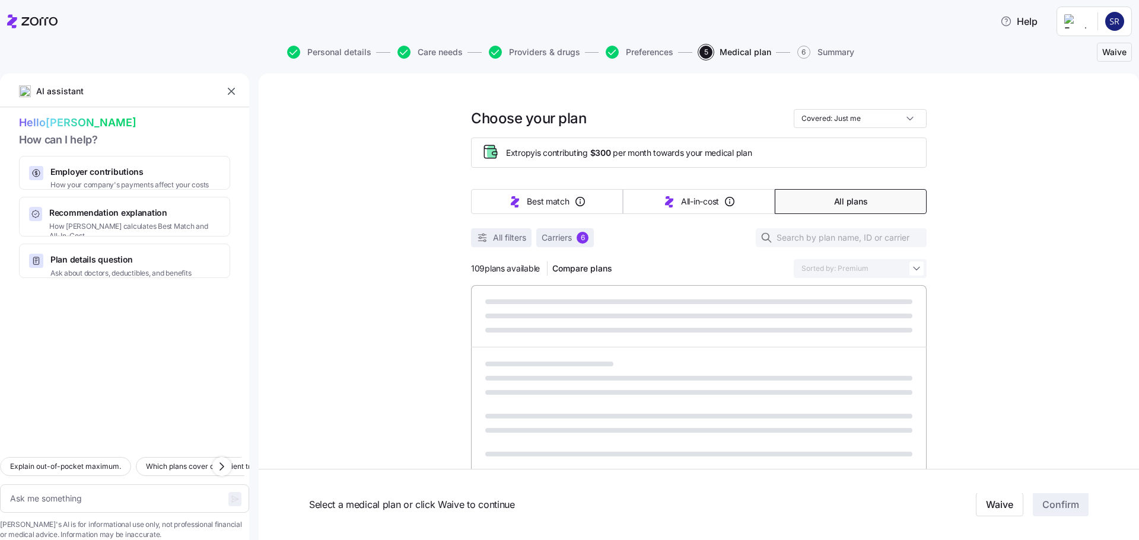
type textarea "x"
type input "Sorted by: Best match"
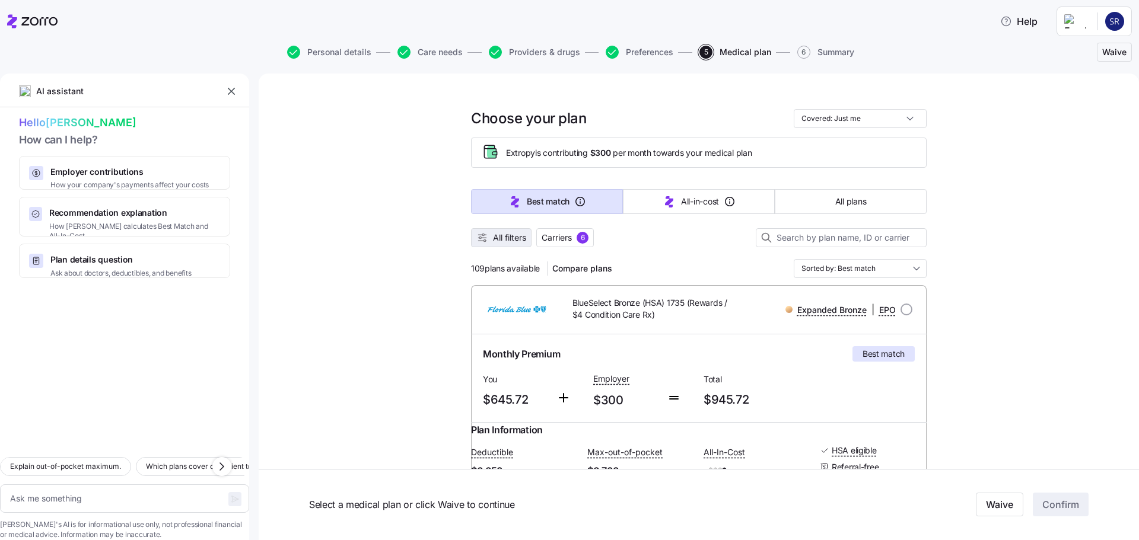
click at [505, 244] on button "All filters" at bounding box center [501, 237] width 60 height 19
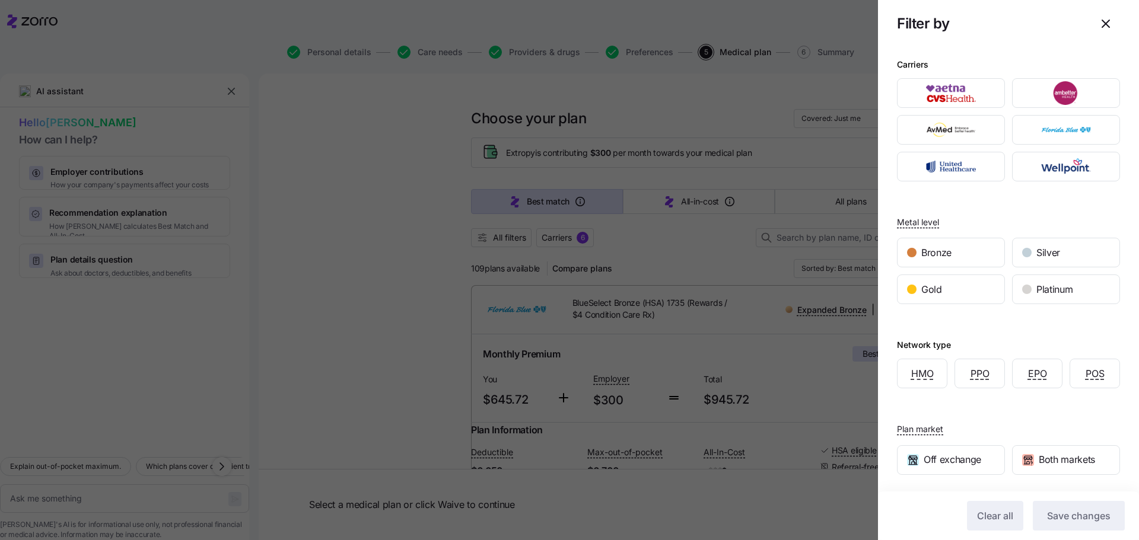
click at [505, 243] on div at bounding box center [569, 270] width 1139 height 540
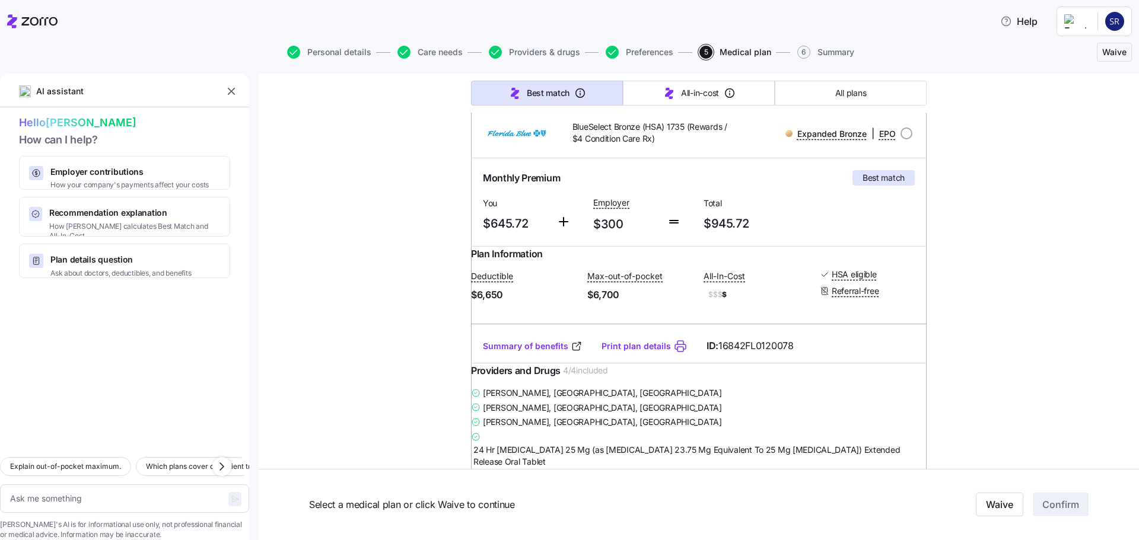
scroll to position [178, 0]
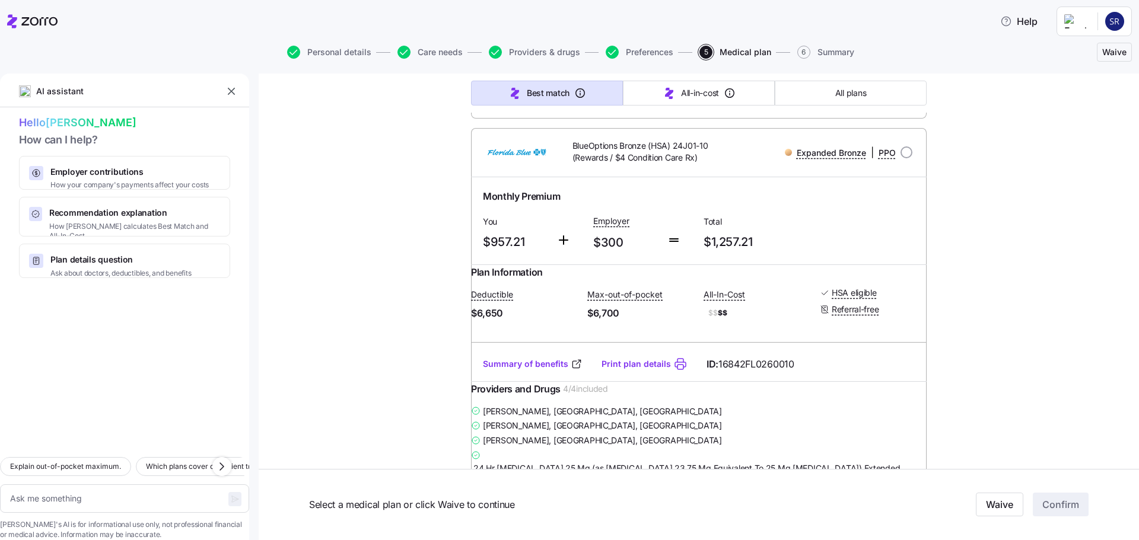
type textarea "x"
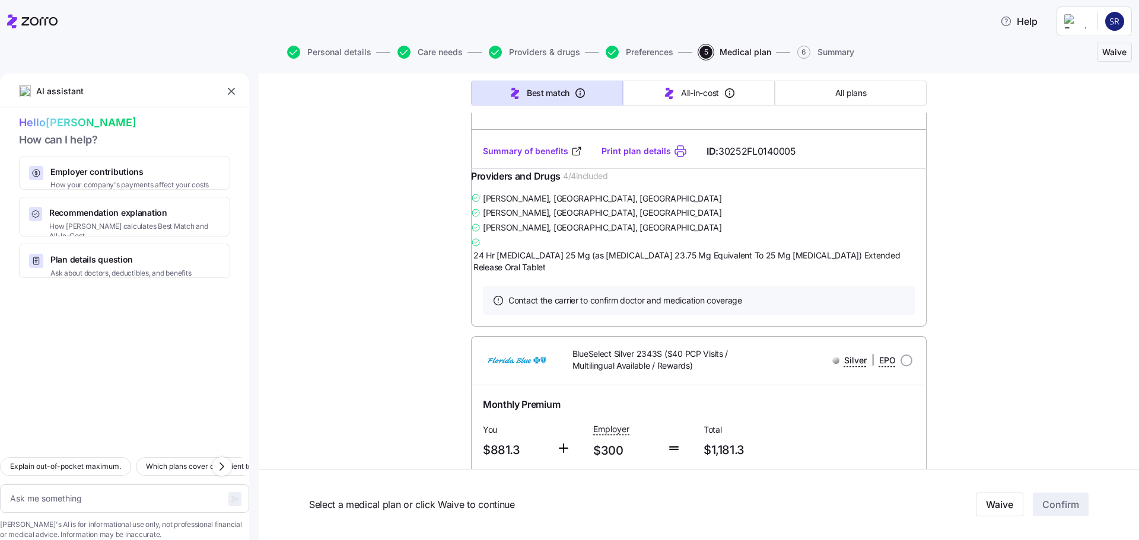
scroll to position [3314, 0]
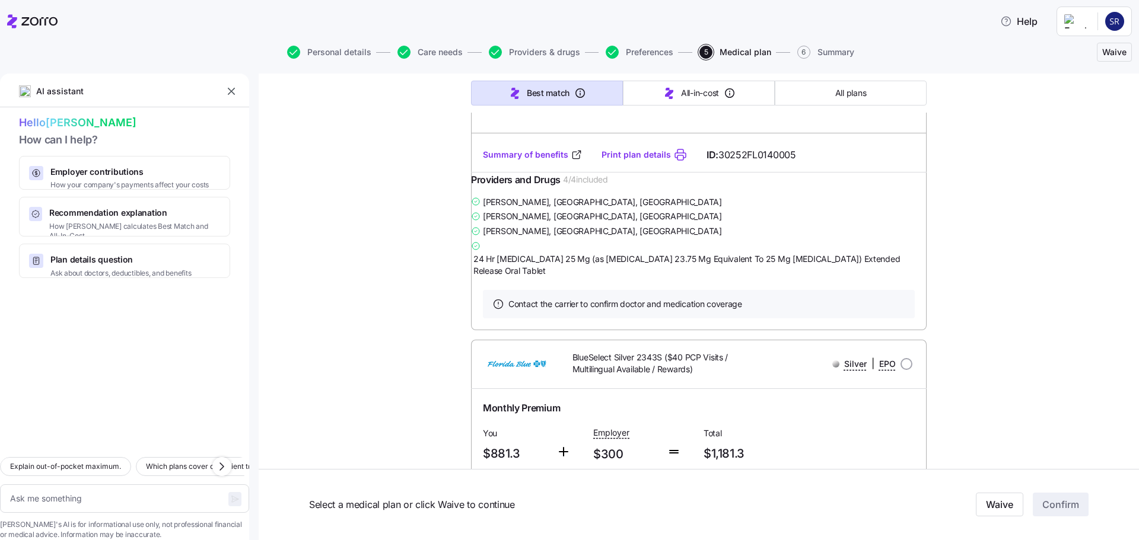
radio input "true"
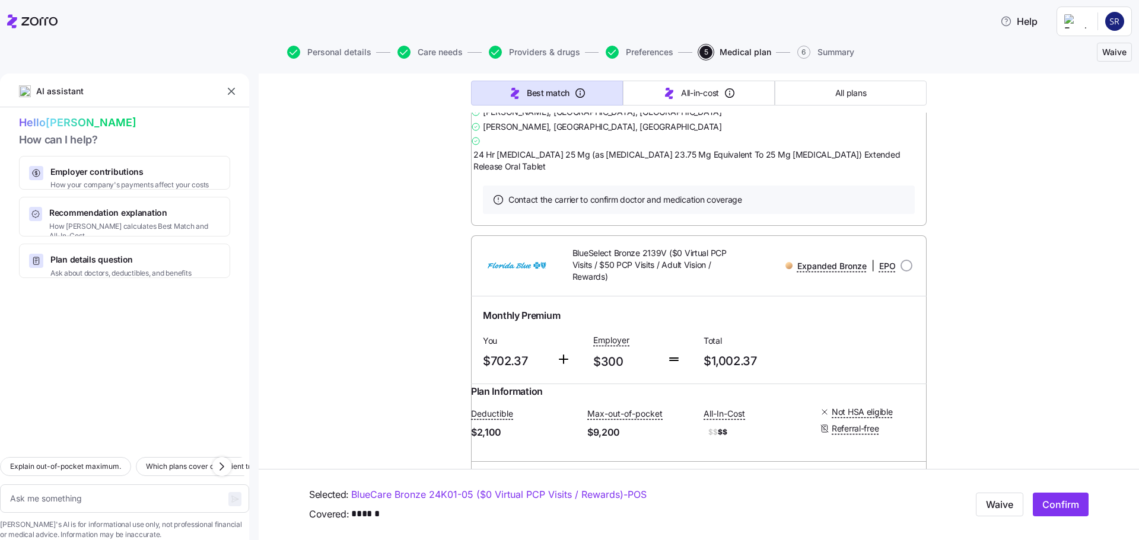
scroll to position [4322, 0]
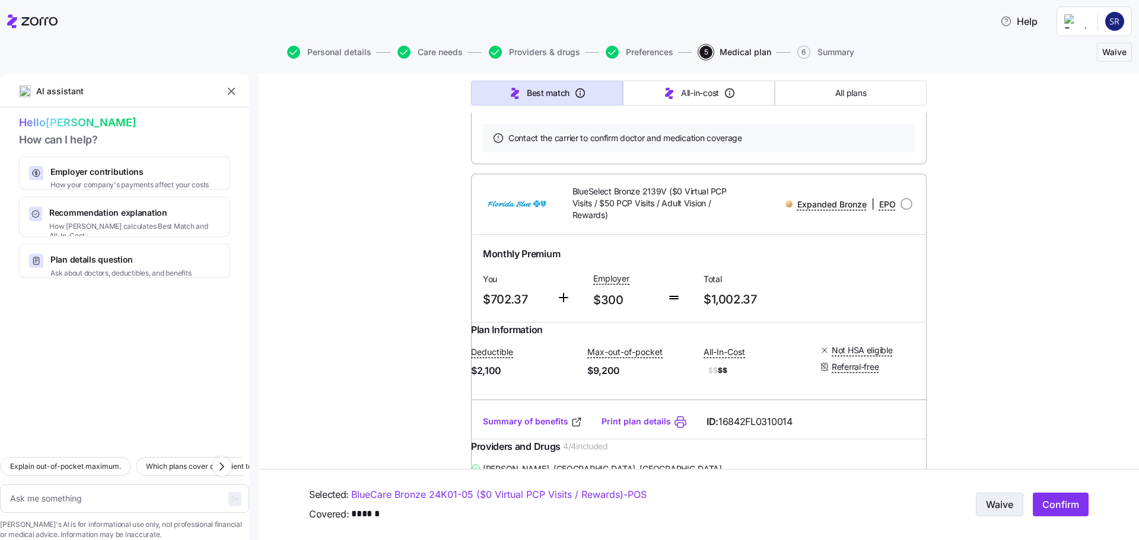
click at [979, 512] on button "Waive" at bounding box center [998, 505] width 47 height 24
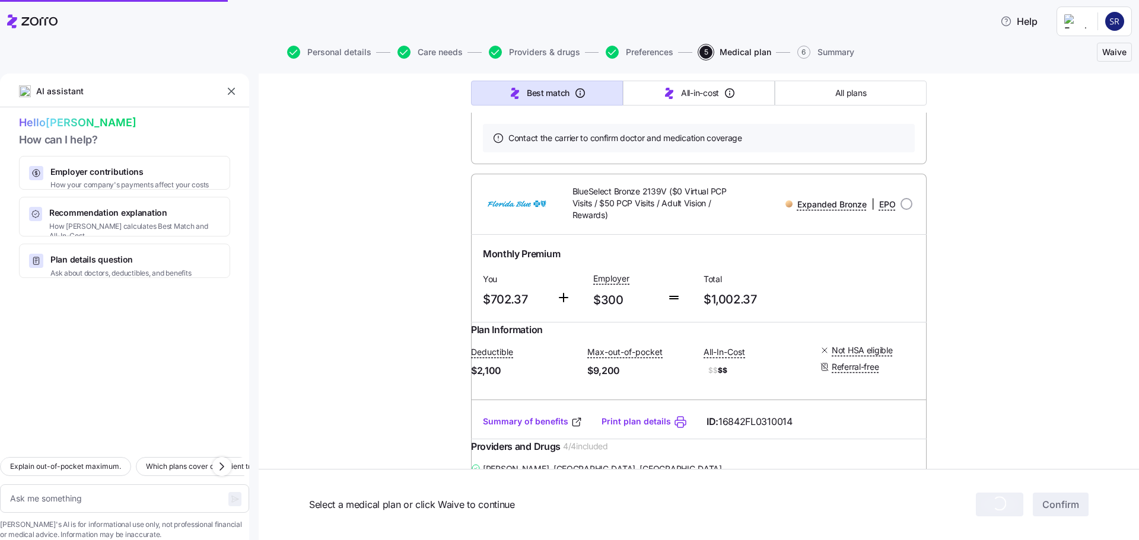
type textarea "x"
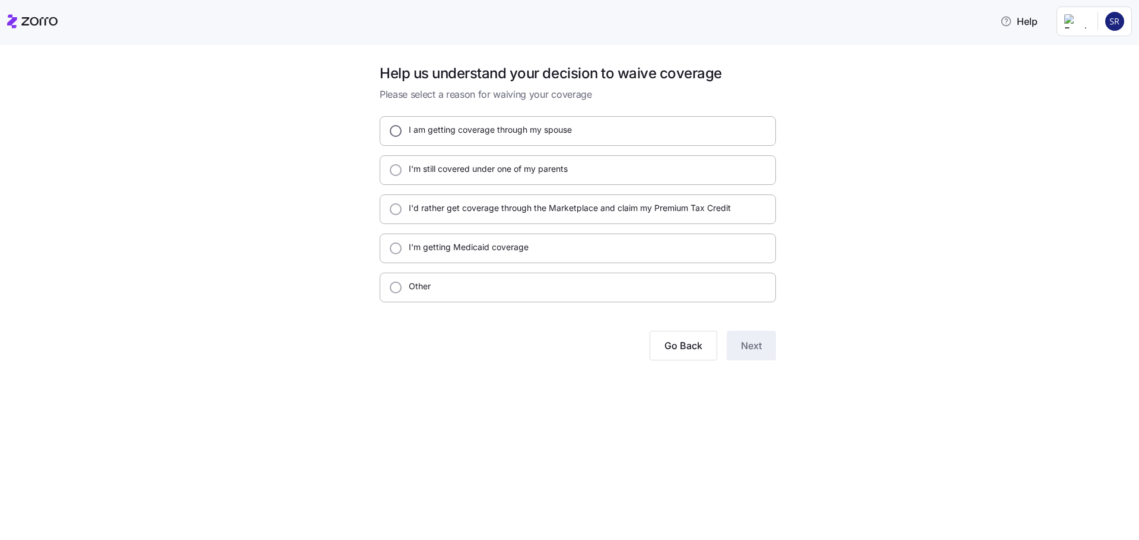
click at [395, 127] on input "I am getting coverage through my spouse" at bounding box center [396, 131] width 12 height 12
radio input "true"
click at [764, 355] on button "Next" at bounding box center [750, 346] width 49 height 30
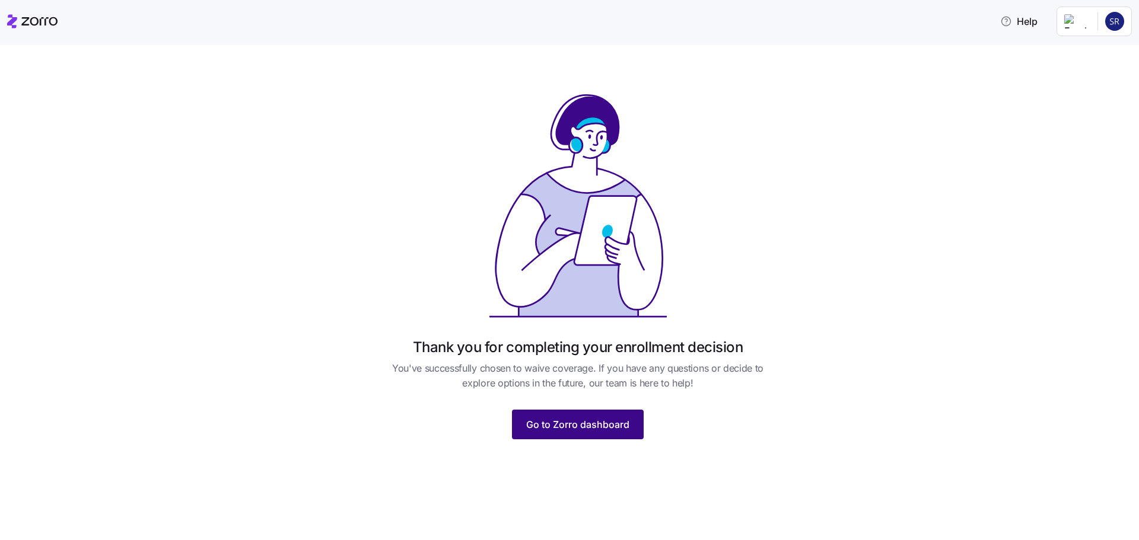
click at [601, 424] on span "Go to Zorro dashboard" at bounding box center [577, 424] width 103 height 14
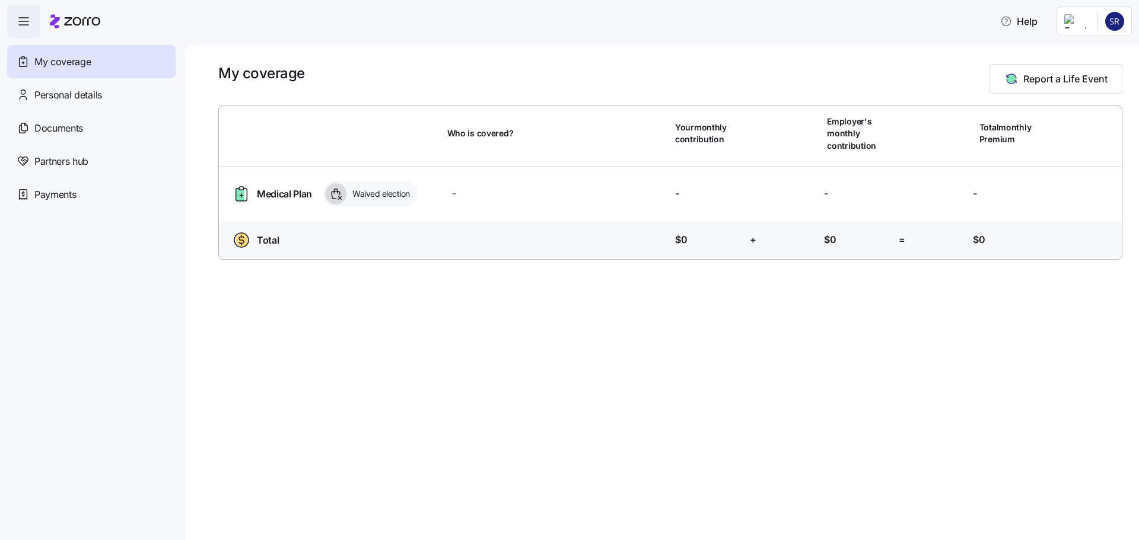
click at [1114, 27] on html "Help My coverage Personal details Documents Partners hub Payments My coverage R…" at bounding box center [569, 266] width 1139 height 533
click at [1093, 72] on div "Log out" at bounding box center [1083, 72] width 46 height 13
click at [1114, 23] on html "Help My coverage Personal details Documents Partners hub Payments My coverage R…" at bounding box center [569, 266] width 1139 height 533
click at [1080, 76] on div "Log out" at bounding box center [1083, 72] width 46 height 13
